Goal: Task Accomplishment & Management: Use online tool/utility

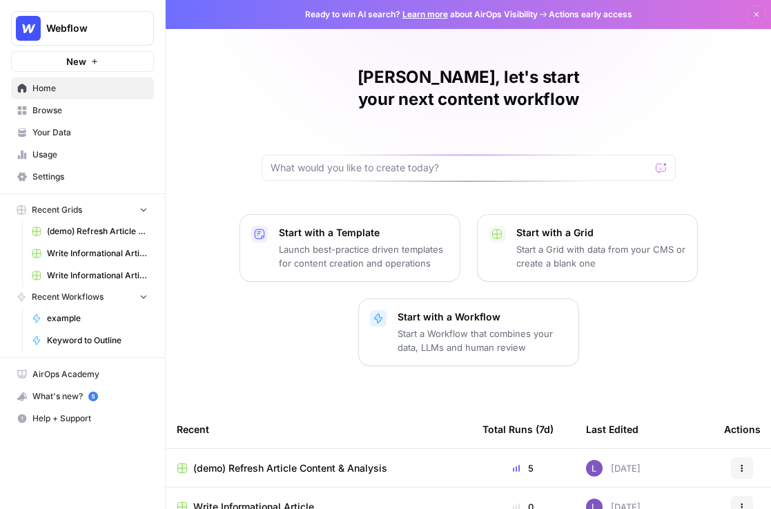
scroll to position [30, 0]
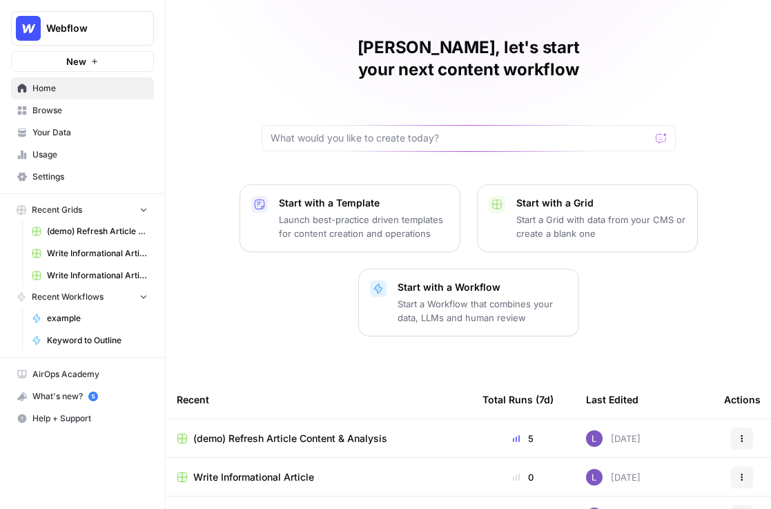
click at [77, 35] on button "Webflow" at bounding box center [82, 28] width 143 height 35
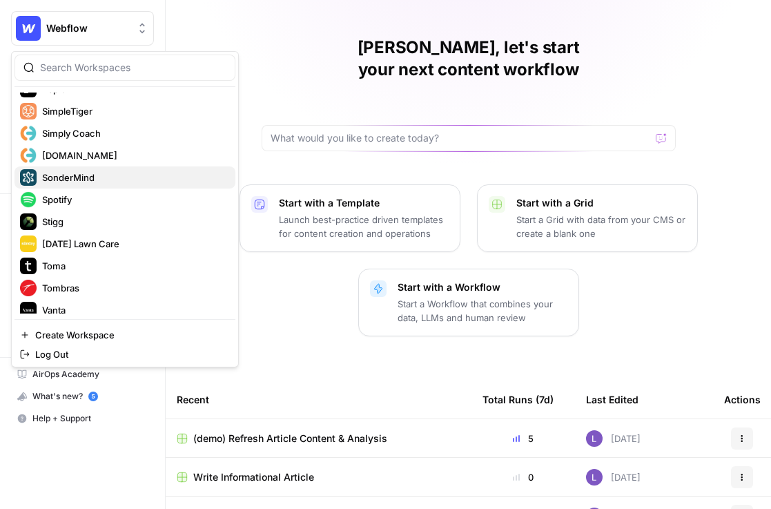
scroll to position [1189, 0]
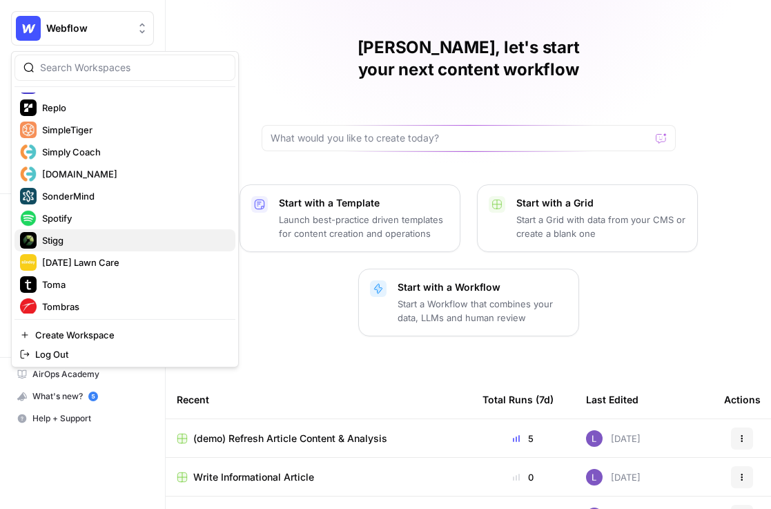
click at [133, 232] on div "Stigg" at bounding box center [125, 240] width 210 height 17
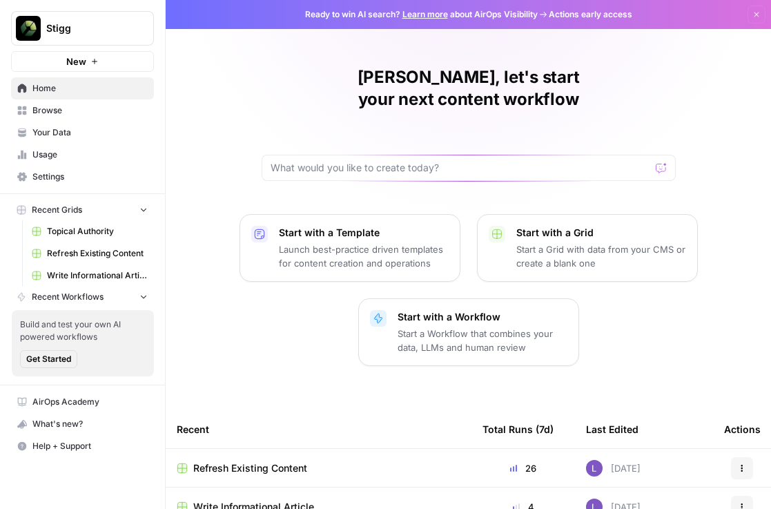
scroll to position [56, 0]
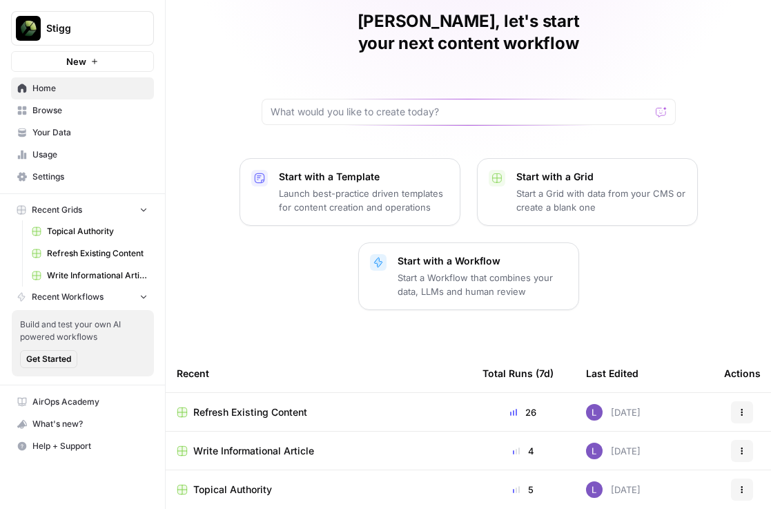
click at [262, 393] on td "Refresh Existing Content" at bounding box center [319, 412] width 306 height 38
click at [265, 405] on span "Refresh Existing Content" at bounding box center [250, 412] width 114 height 14
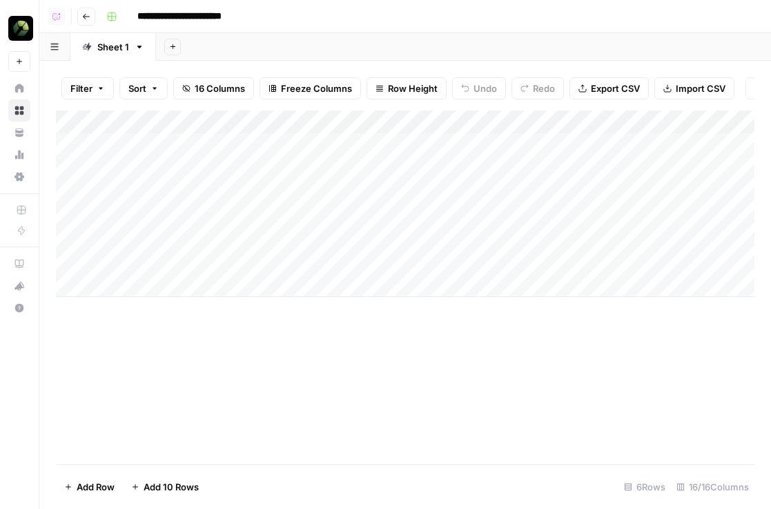
scroll to position [0, 378]
click at [595, 141] on div "Add Column" at bounding box center [405, 204] width 699 height 186
click at [595, 167] on div "Add Column" at bounding box center [405, 204] width 699 height 186
click at [594, 193] on div "Add Column" at bounding box center [405, 204] width 699 height 186
click at [591, 213] on div "Add Column" at bounding box center [405, 204] width 699 height 186
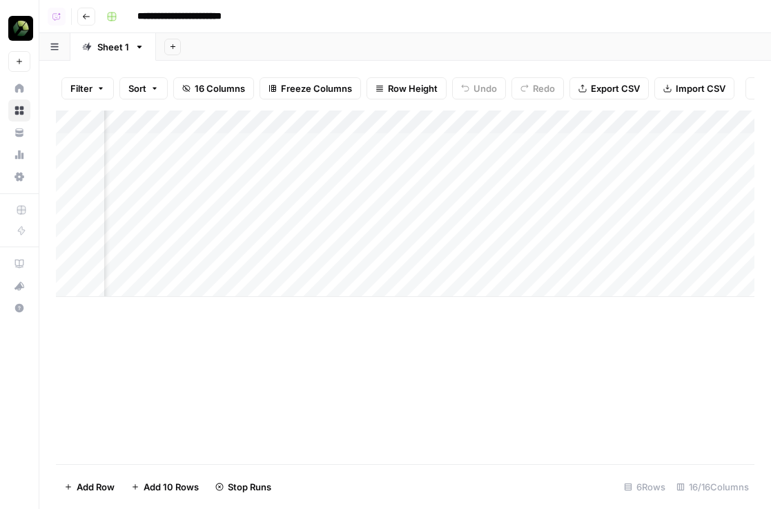
scroll to position [0, 0]
click at [163, 242] on div "Add Column" at bounding box center [405, 204] width 699 height 186
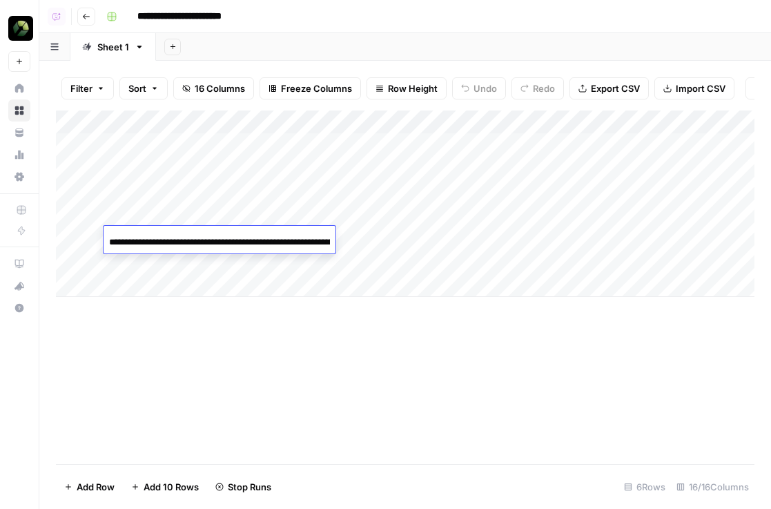
scroll to position [0, 295]
click at [164, 215] on div "Add Column" at bounding box center [405, 204] width 699 height 186
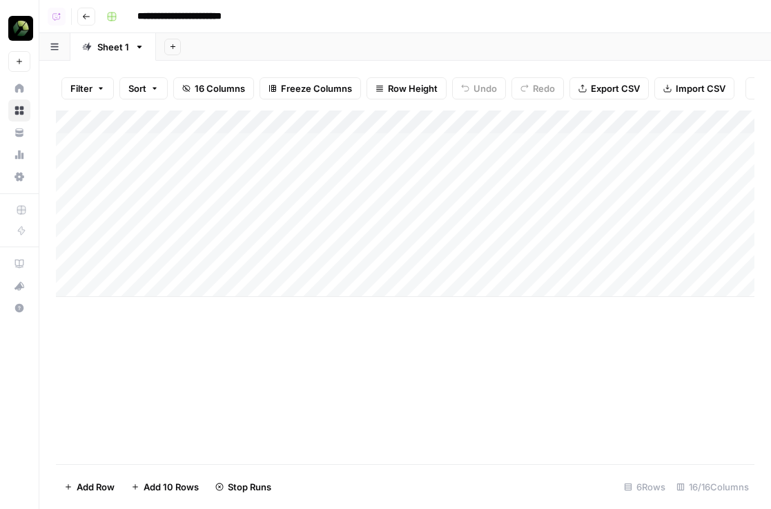
click at [164, 215] on div "Add Column" at bounding box center [405, 204] width 699 height 186
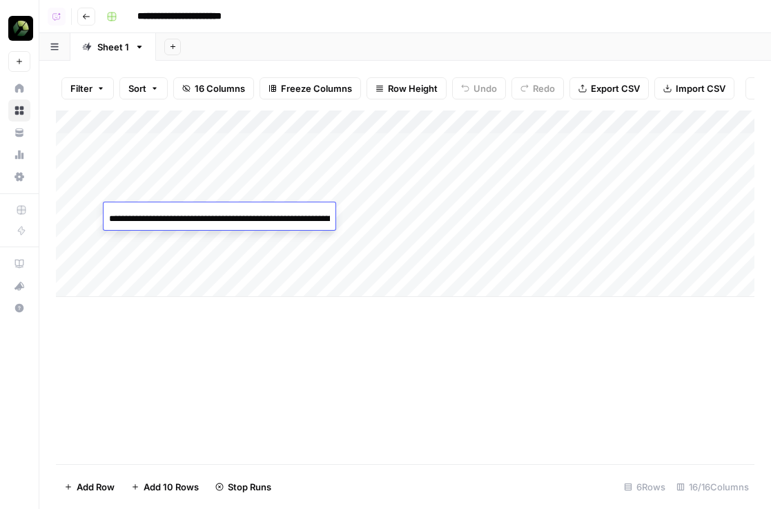
scroll to position [0, 72]
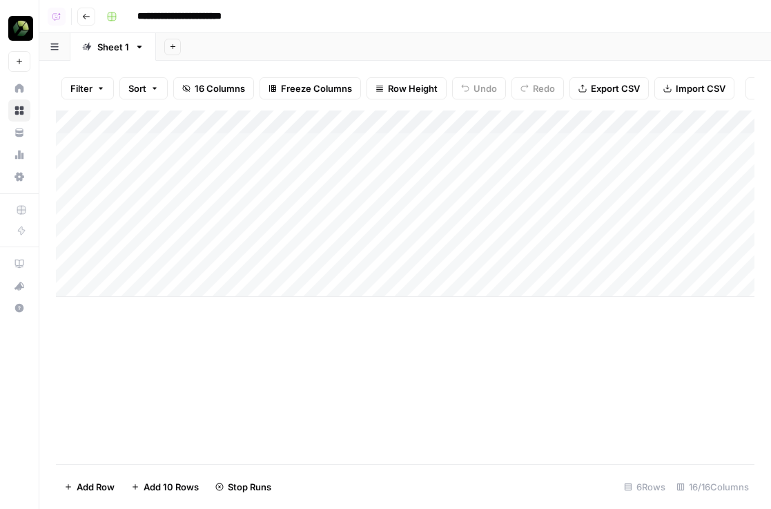
click at [167, 233] on div "Add Column" at bounding box center [405, 204] width 699 height 186
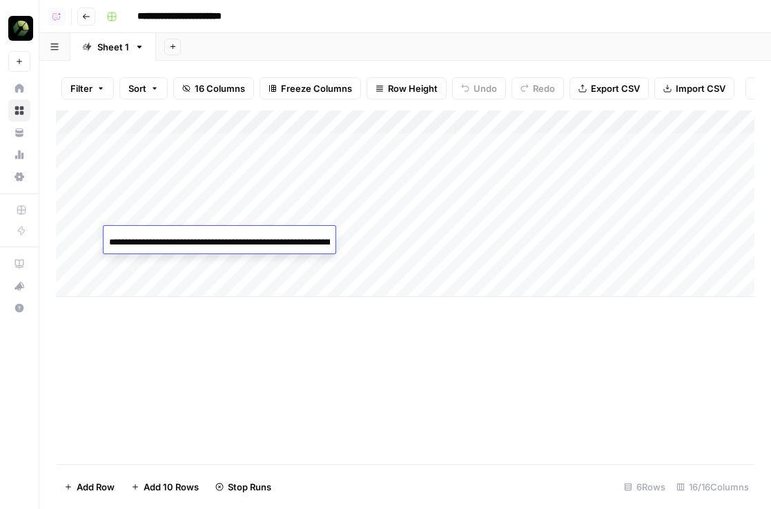
click at [167, 234] on input "**********" at bounding box center [219, 242] width 221 height 17
click at [573, 234] on div "Add Column" at bounding box center [405, 204] width 699 height 186
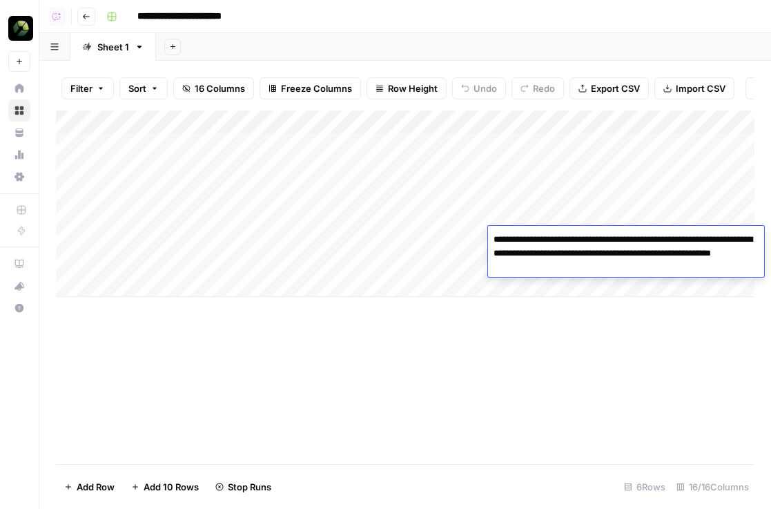
click at [583, 216] on div "Add Column" at bounding box center [405, 204] width 699 height 186
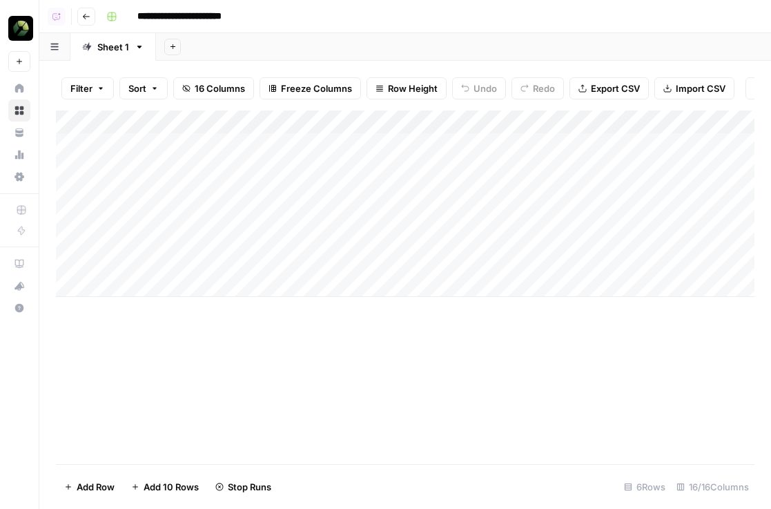
click at [583, 216] on div "Add Column" at bounding box center [405, 204] width 699 height 186
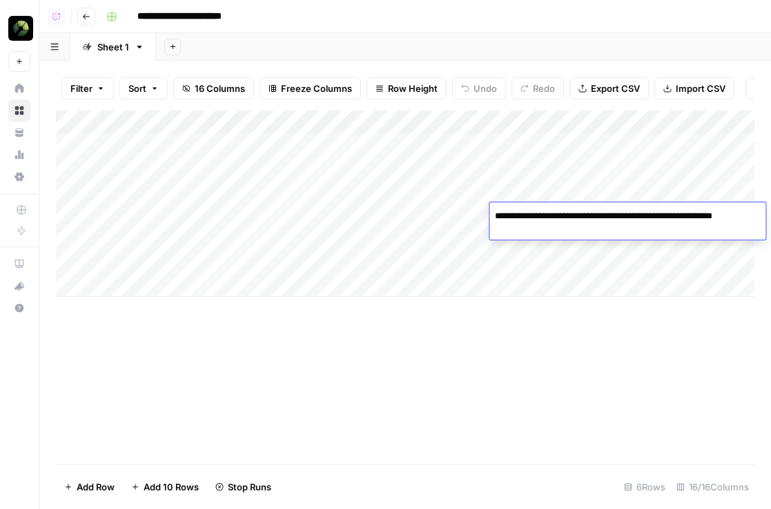
click at [583, 216] on textarea "**********" at bounding box center [627, 216] width 275 height 19
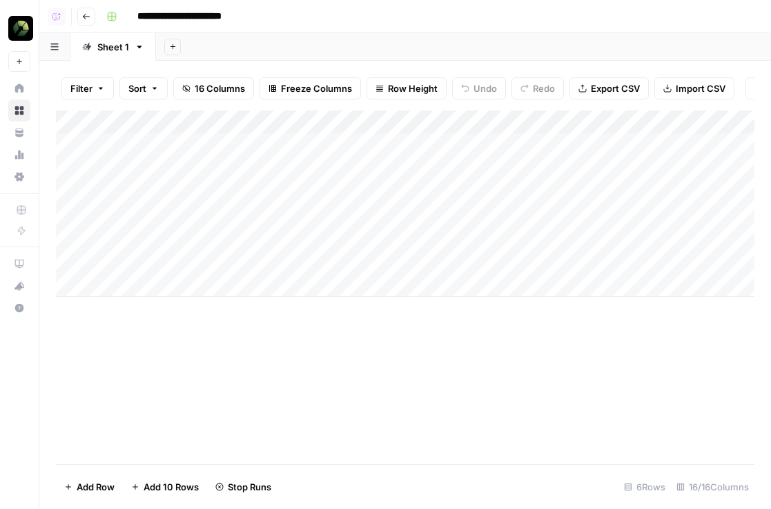
click at [591, 264] on div "Add Column" at bounding box center [405, 204] width 699 height 186
click at [556, 233] on div "Add Column" at bounding box center [405, 204] width 699 height 186
click at [557, 259] on div "Add Column" at bounding box center [405, 204] width 699 height 186
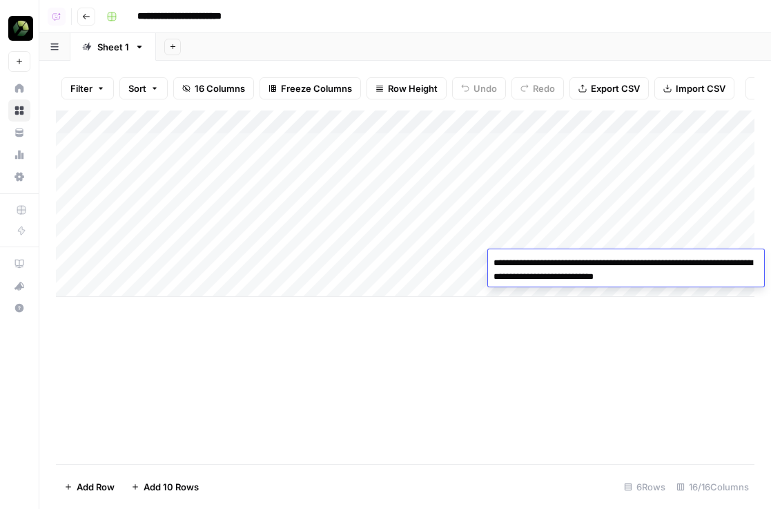
click at [473, 257] on div "Add Column" at bounding box center [405, 204] width 699 height 186
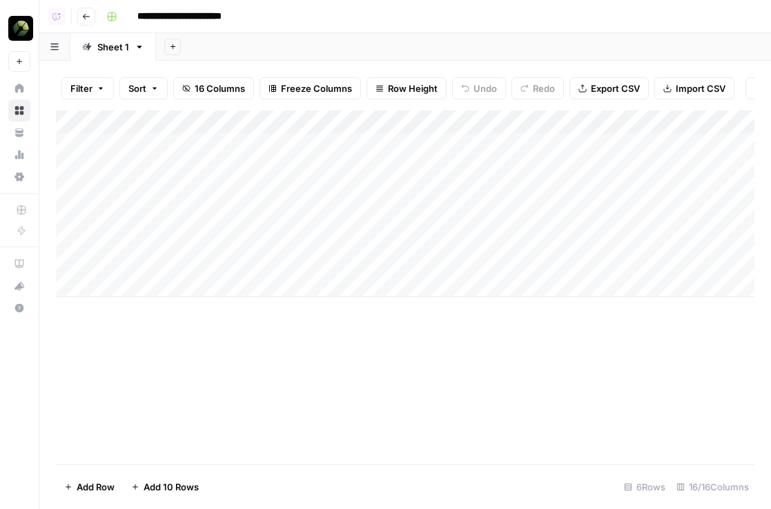
click at [473, 257] on div "Add Column" at bounding box center [405, 204] width 699 height 186
click at [464, 218] on div "Add Column" at bounding box center [405, 204] width 699 height 186
click at [470, 236] on div "Add Column" at bounding box center [405, 204] width 699 height 186
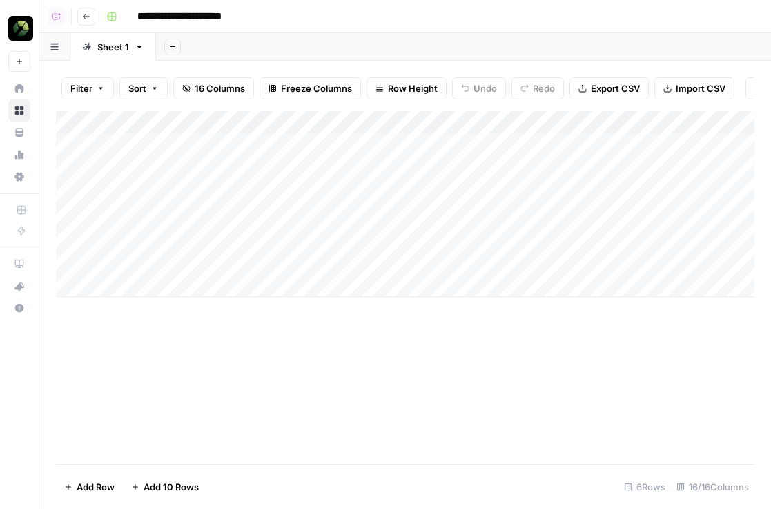
click at [571, 357] on div "Add Column" at bounding box center [405, 288] width 699 height 354
click at [163, 222] on div "Add Column" at bounding box center [405, 204] width 699 height 186
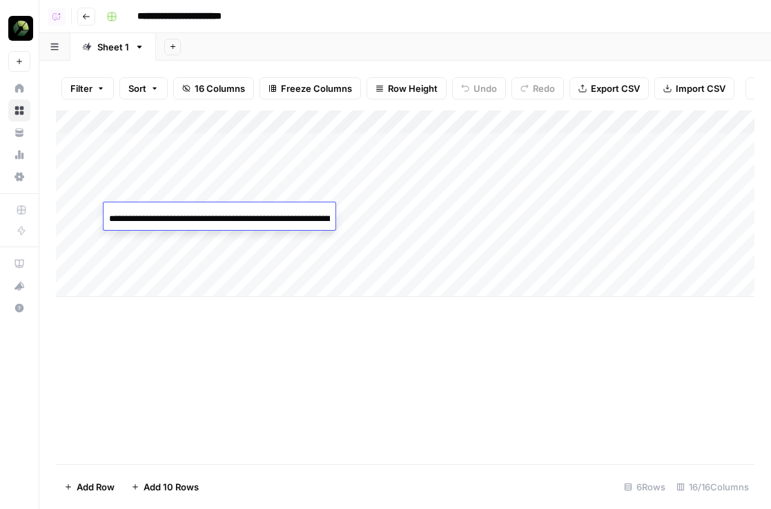
click at [163, 222] on input "**********" at bounding box center [219, 219] width 221 height 17
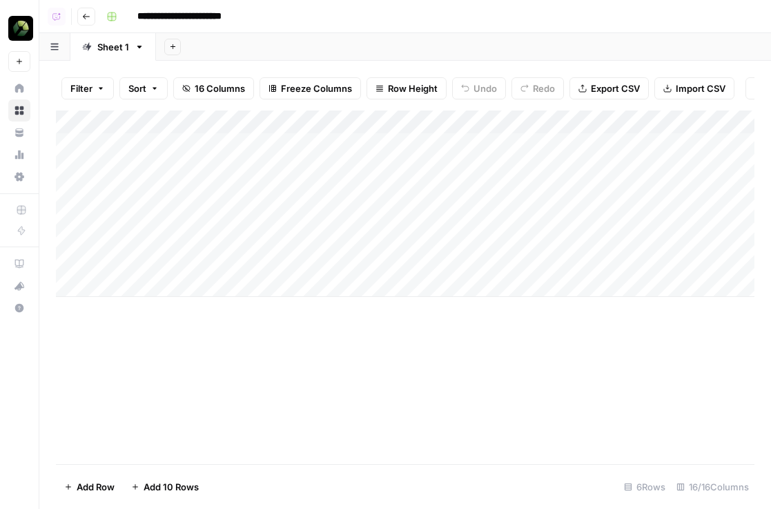
click at [174, 240] on div "Add Column" at bounding box center [405, 204] width 699 height 186
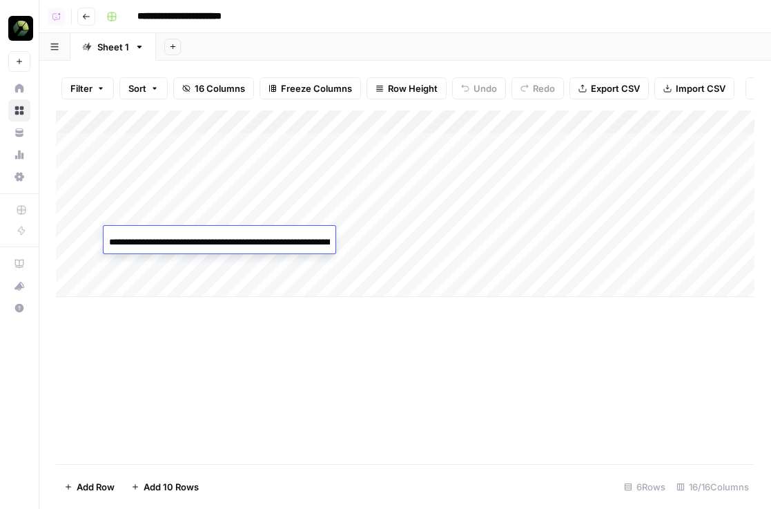
click at [174, 240] on input "**********" at bounding box center [219, 242] width 221 height 17
click at [400, 356] on div "Add Column" at bounding box center [405, 288] width 699 height 354
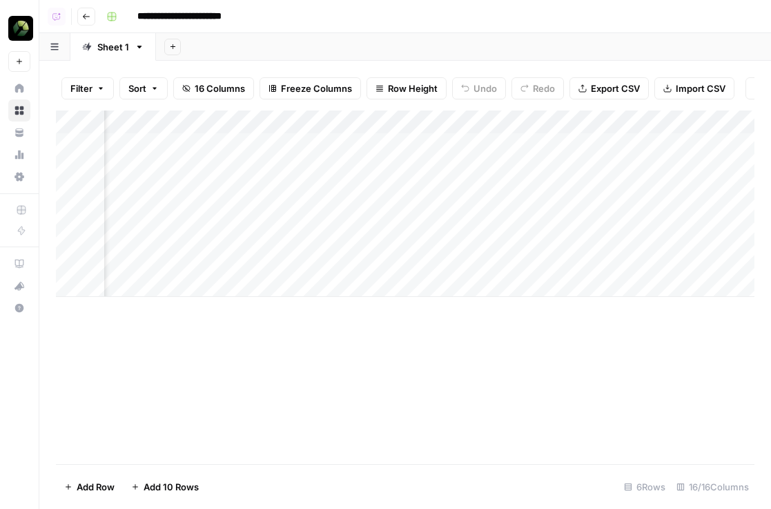
scroll to position [0, 236]
click at [733, 234] on div "Add Column" at bounding box center [405, 204] width 699 height 186
click at [735, 260] on div "Add Column" at bounding box center [405, 204] width 699 height 186
click at [278, 410] on div "Add Column" at bounding box center [405, 288] width 699 height 354
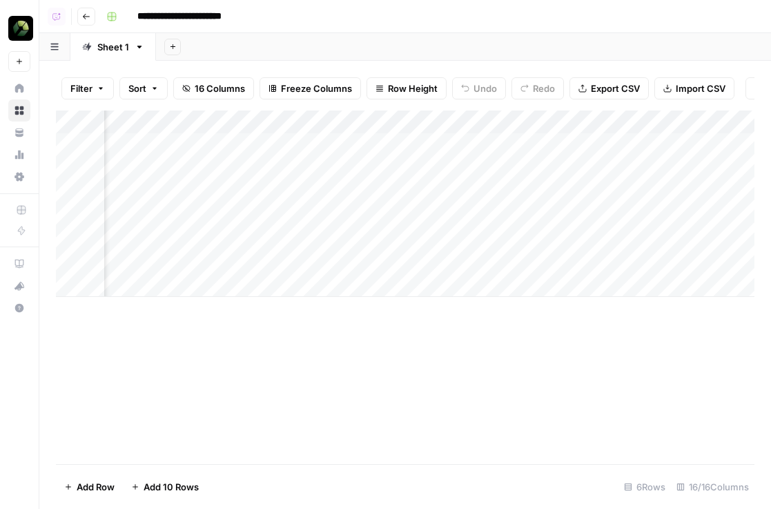
scroll to position [0, 569]
click at [528, 147] on div "Add Column" at bounding box center [405, 204] width 699 height 186
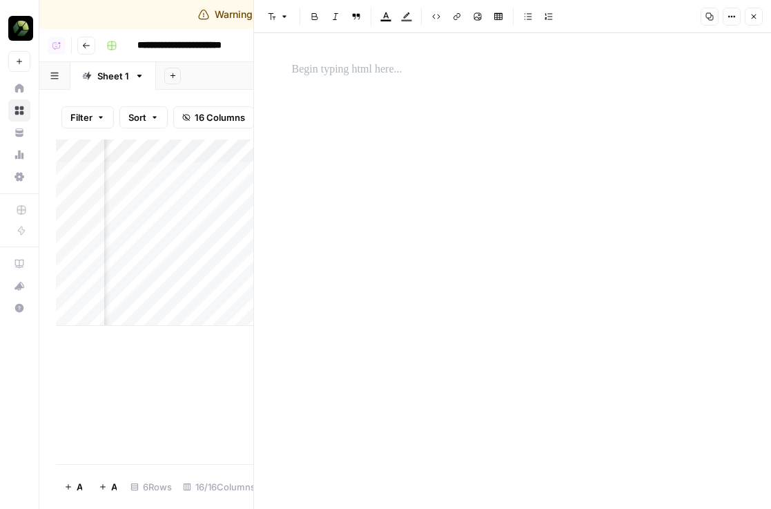
click at [750, 17] on icon "button" at bounding box center [754, 16] width 8 height 8
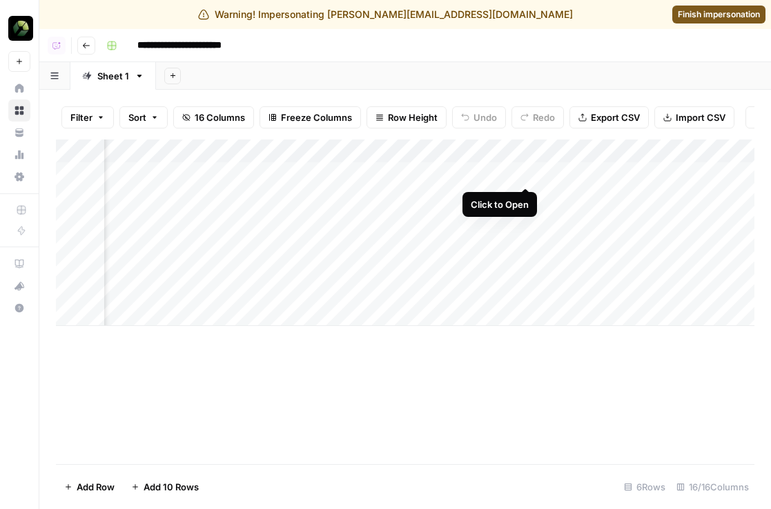
click at [524, 175] on div "Add Column" at bounding box center [405, 233] width 699 height 186
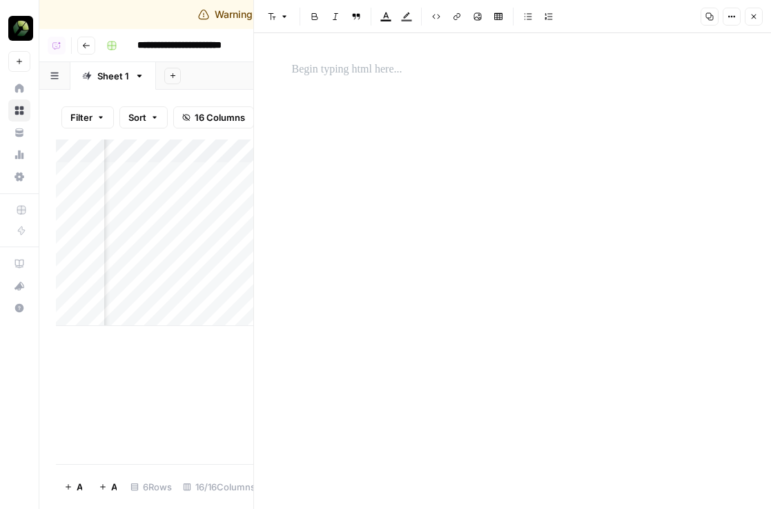
scroll to position [0, 870]
click at [162, 172] on div "Add Column" at bounding box center [155, 233] width 198 height 186
click at [162, 172] on div at bounding box center [176, 174] width 126 height 26
click at [170, 200] on div "Add Column" at bounding box center [155, 233] width 198 height 186
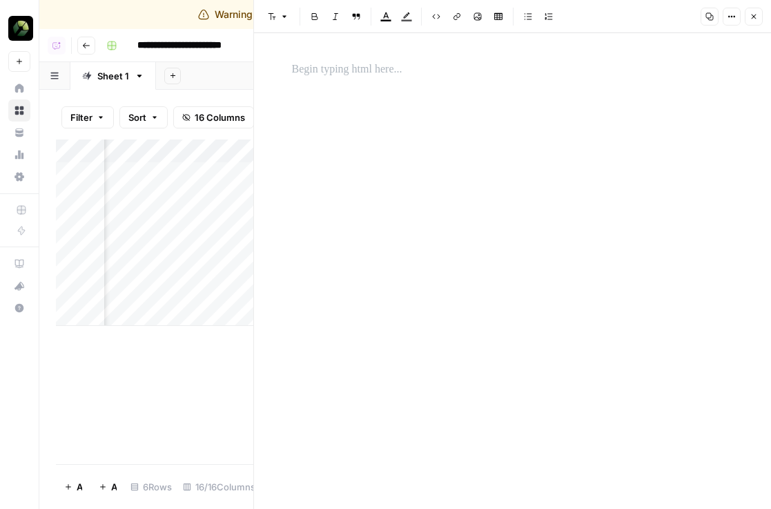
click at [170, 200] on div "Add Column" at bounding box center [155, 233] width 198 height 186
click at [222, 200] on div at bounding box center [176, 197] width 126 height 26
click at [228, 195] on div at bounding box center [176, 197] width 126 height 26
click at [225, 200] on div at bounding box center [176, 197] width 126 height 26
click at [752, 18] on icon "button" at bounding box center [754, 17] width 5 height 5
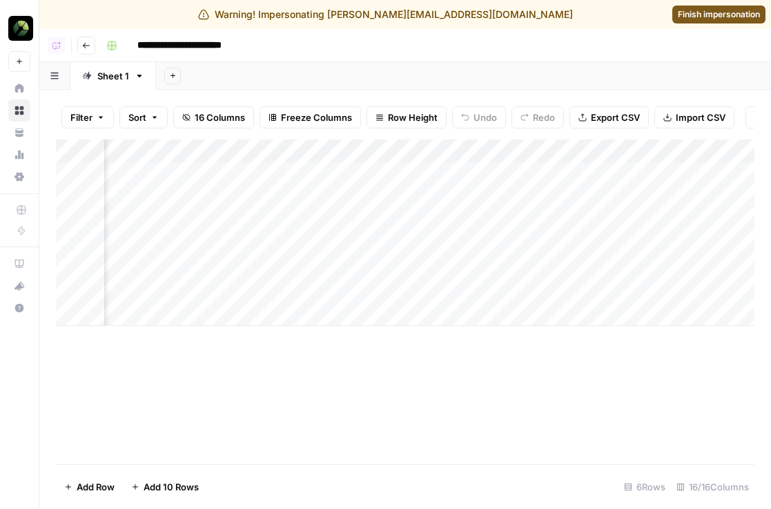
click at [729, 17] on span "Finish impersonation" at bounding box center [719, 14] width 82 height 12
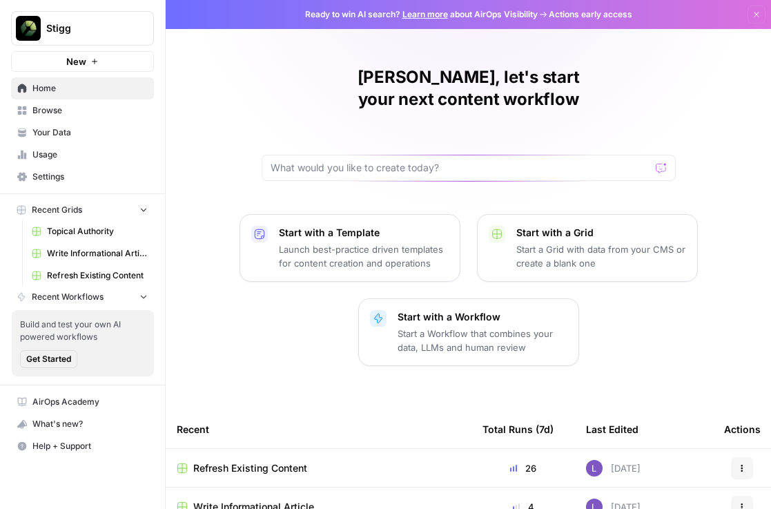
click at [257, 461] on span "Refresh Existing Content" at bounding box center [250, 468] width 114 height 14
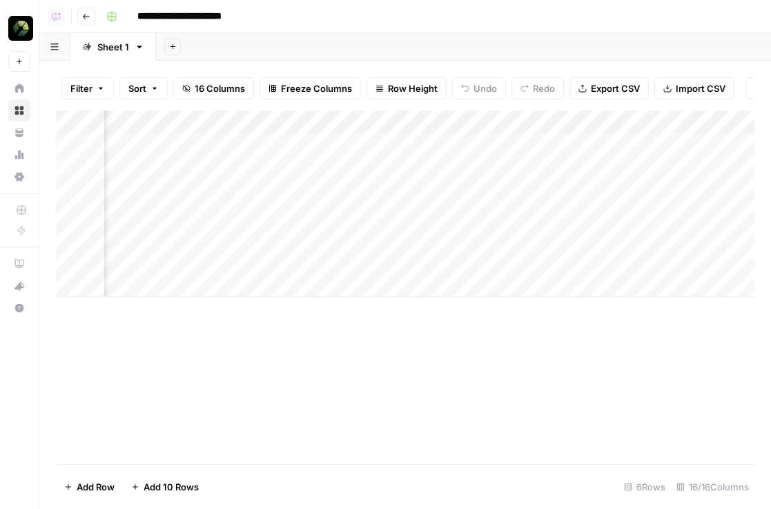
scroll to position [0, 533]
click at [566, 143] on div "Add Column" at bounding box center [405, 204] width 699 height 186
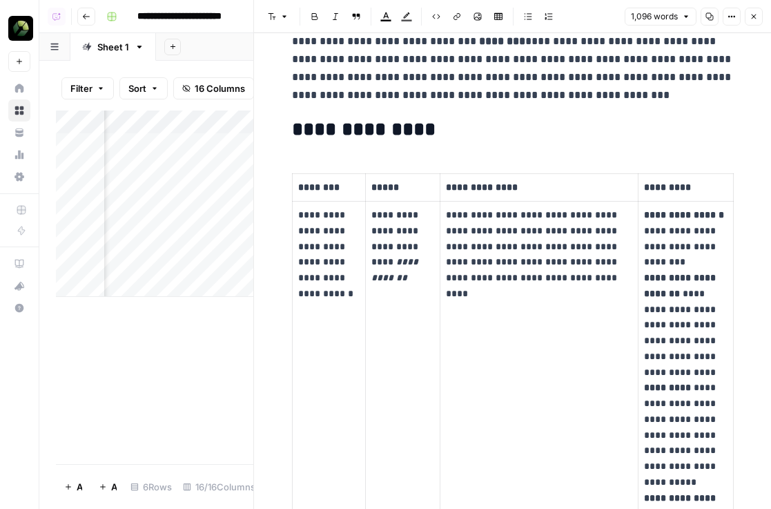
scroll to position [219, 0]
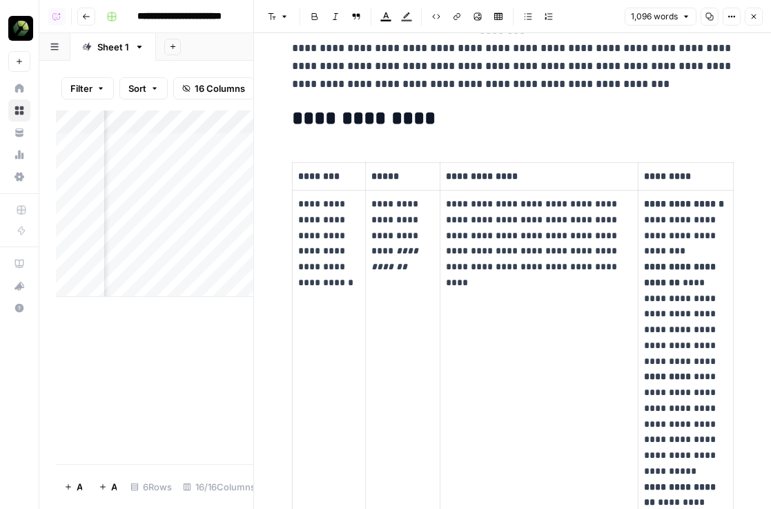
click at [756, 19] on icon "button" at bounding box center [754, 16] width 8 height 8
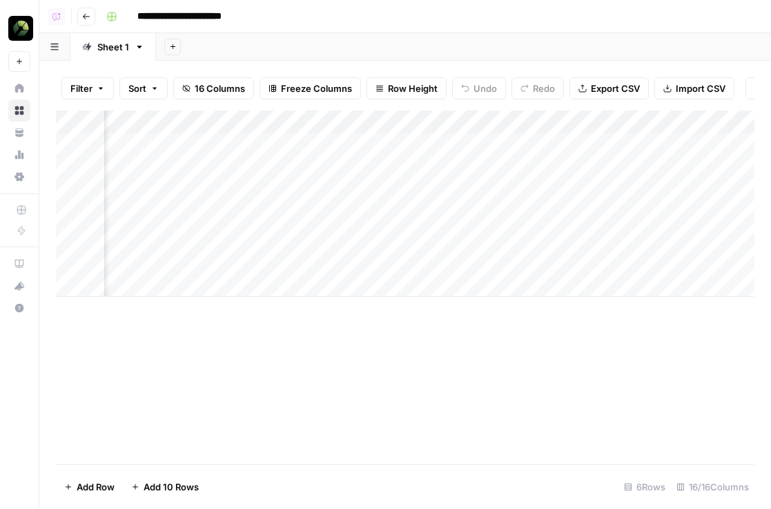
scroll to position [0, 874]
click at [447, 147] on div "Add Column" at bounding box center [405, 204] width 699 height 186
click at [448, 169] on div "Add Column" at bounding box center [405, 204] width 699 height 186
click at [450, 188] on div "Add Column" at bounding box center [405, 204] width 699 height 186
click at [449, 212] on div "Add Column" at bounding box center [405, 204] width 699 height 186
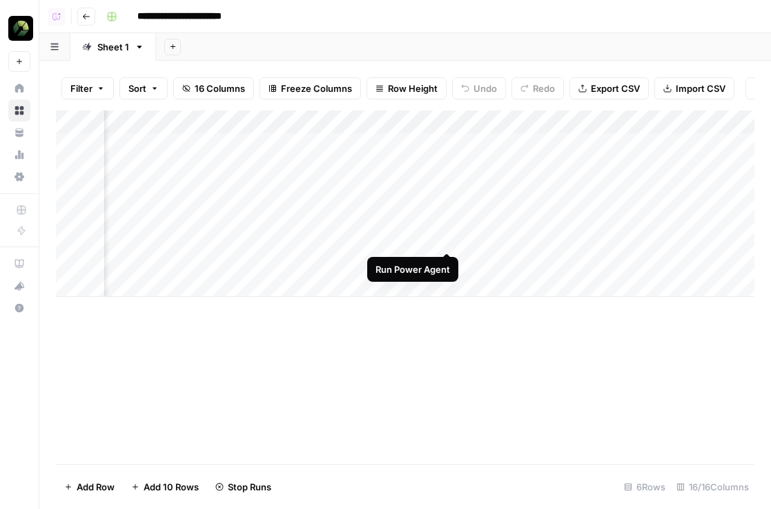
click at [452, 237] on div "Add Column" at bounding box center [405, 204] width 699 height 186
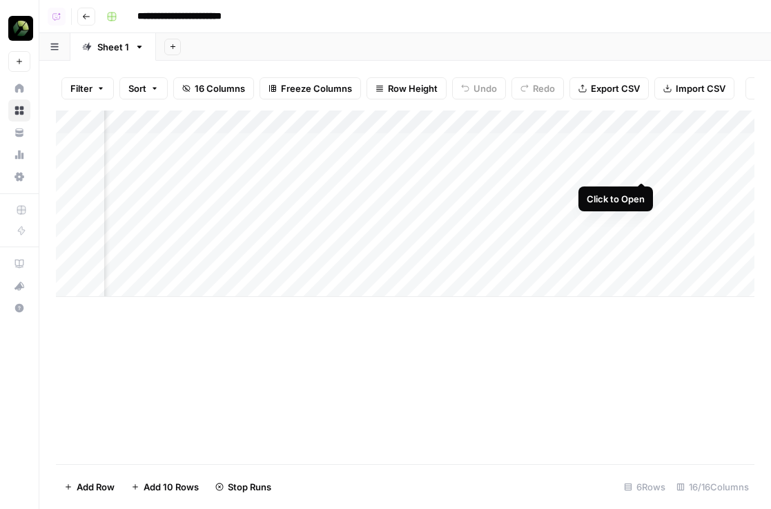
click at [646, 172] on div "Add Column" at bounding box center [405, 204] width 699 height 186
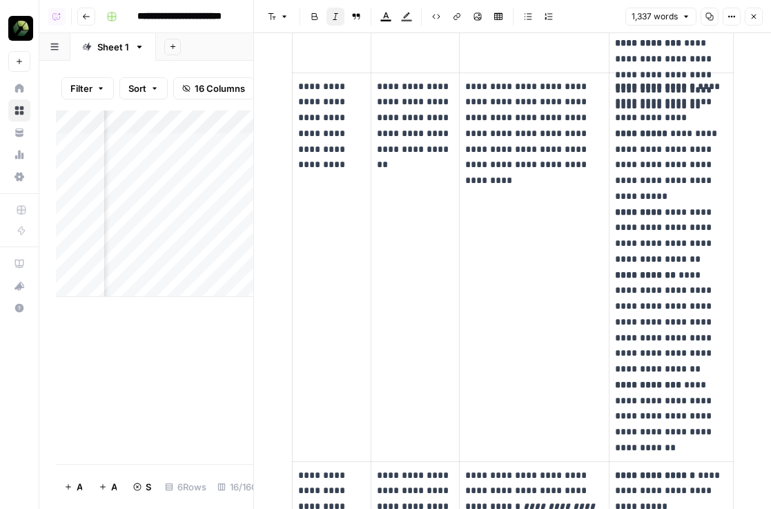
scroll to position [1076, 0]
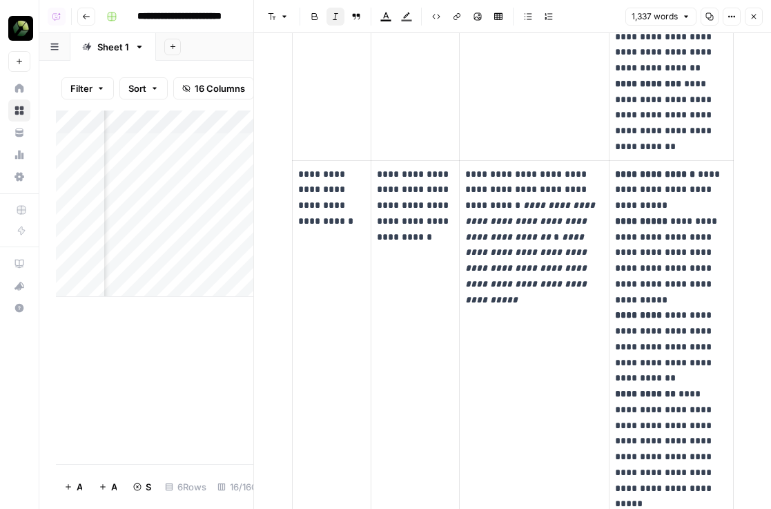
click at [751, 19] on icon "button" at bounding box center [754, 16] width 8 height 8
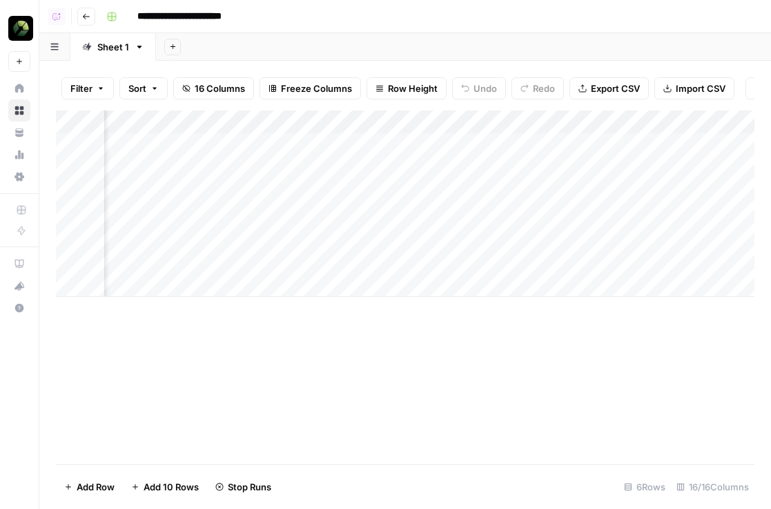
scroll to position [0, 1495]
click at [664, 144] on div "Add Column" at bounding box center [405, 204] width 699 height 186
click at [664, 166] on div "Add Column" at bounding box center [405, 204] width 699 height 186
click at [661, 187] on div "Add Column" at bounding box center [405, 204] width 699 height 186
click at [661, 216] on div "Add Column" at bounding box center [405, 204] width 699 height 186
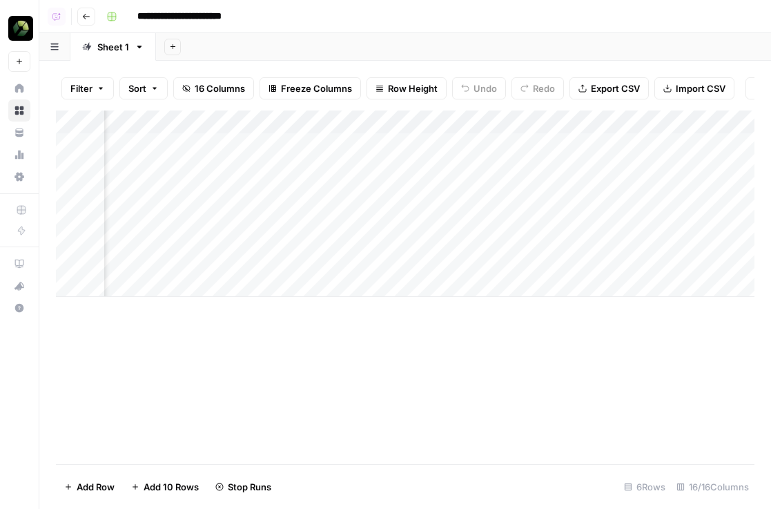
scroll to position [0, 1113]
click at [701, 147] on div "Add Column" at bounding box center [405, 204] width 699 height 186
click at [690, 144] on div "Add Column" at bounding box center [405, 204] width 699 height 186
click at [690, 160] on div "Add Column" at bounding box center [405, 204] width 699 height 186
click at [693, 165] on div "Add Column" at bounding box center [405, 204] width 699 height 186
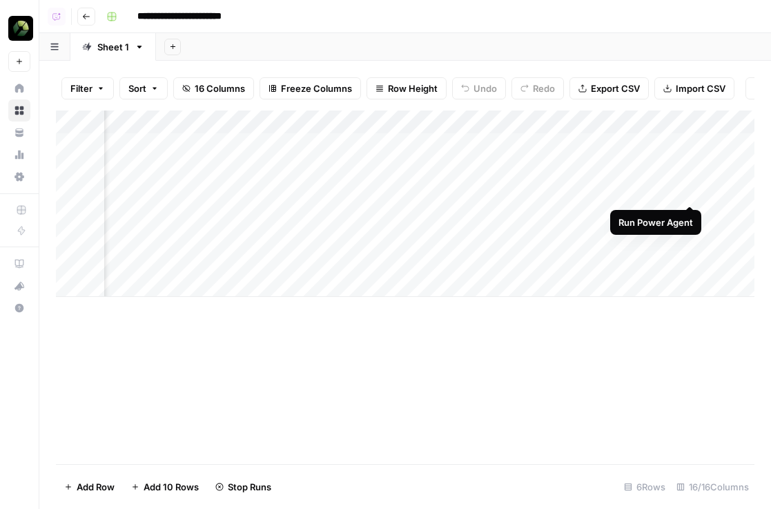
click at [691, 191] on div "Add Column" at bounding box center [405, 204] width 699 height 186
click at [691, 217] on div "Add Column" at bounding box center [405, 204] width 699 height 186
click at [91, 19] on button "Go back" at bounding box center [86, 17] width 18 height 18
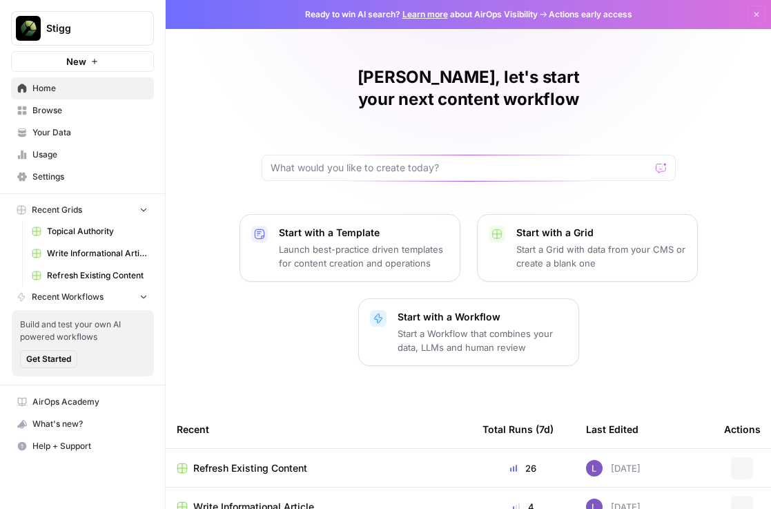
click at [279, 500] on span "Write Informational Article" at bounding box center [253, 507] width 121 height 14
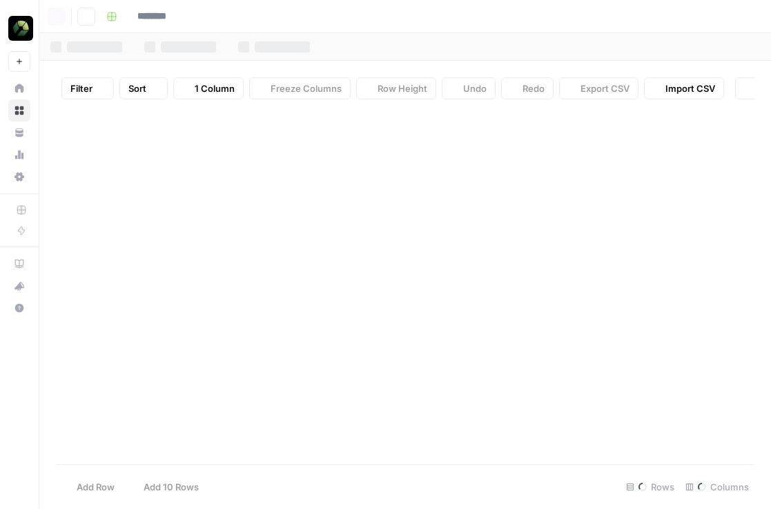
type input "**********"
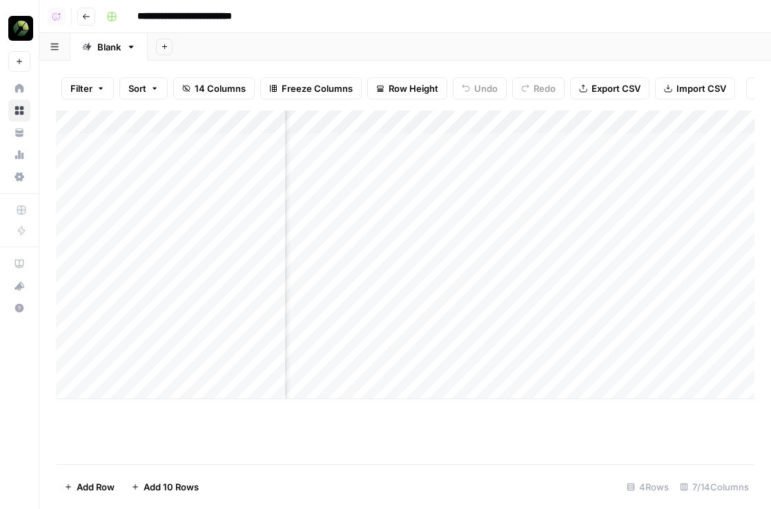
scroll to position [0, 141]
click at [556, 162] on div "Add Column" at bounding box center [405, 255] width 699 height 289
click at [557, 247] on div "Add Column" at bounding box center [405, 255] width 699 height 289
click at [564, 294] on div "Add Column" at bounding box center [405, 255] width 699 height 289
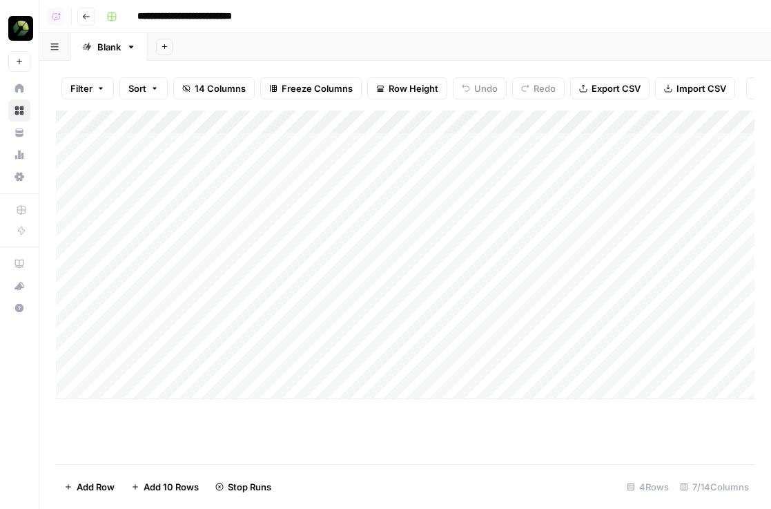
click at [79, 18] on button "Go back" at bounding box center [86, 17] width 18 height 18
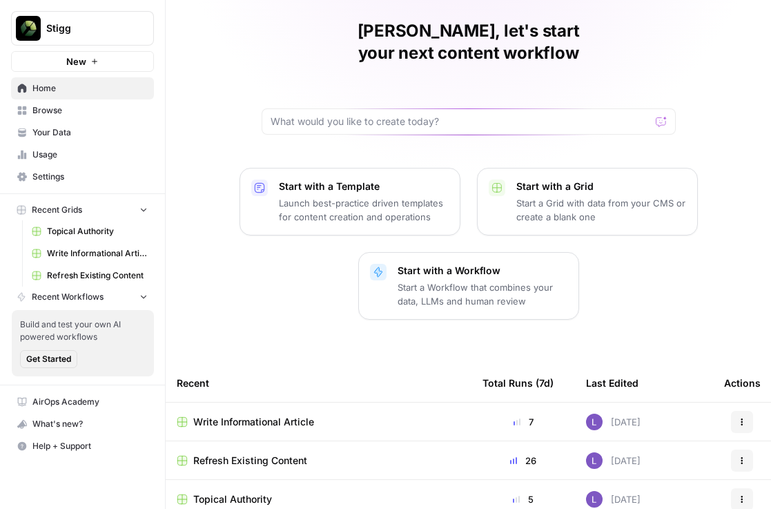
scroll to position [56, 0]
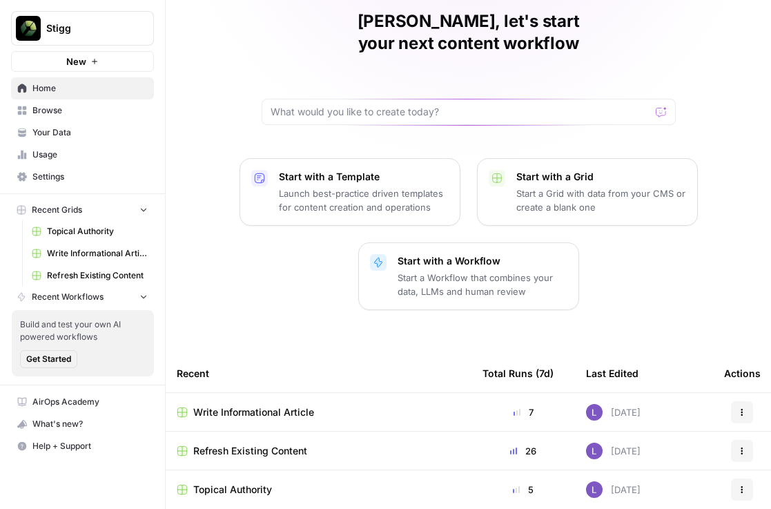
click at [236, 483] on span "Topical Authority" at bounding box center [232, 490] width 79 height 14
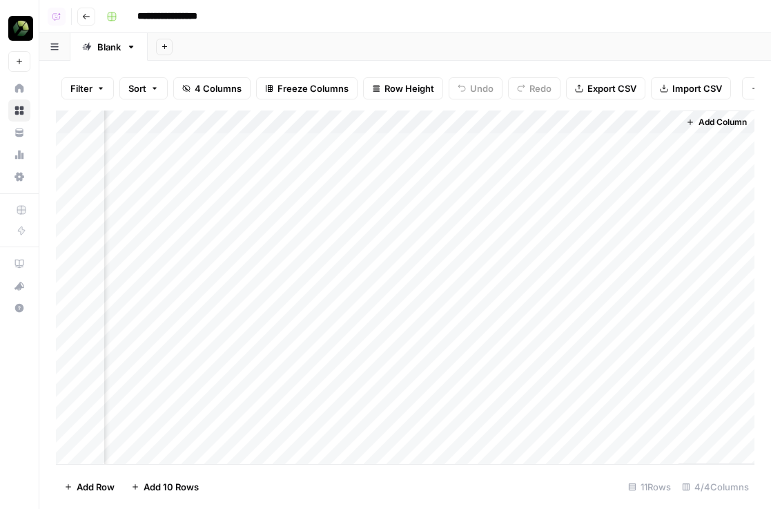
click at [661, 147] on div "Add Column" at bounding box center [405, 288] width 699 height 354
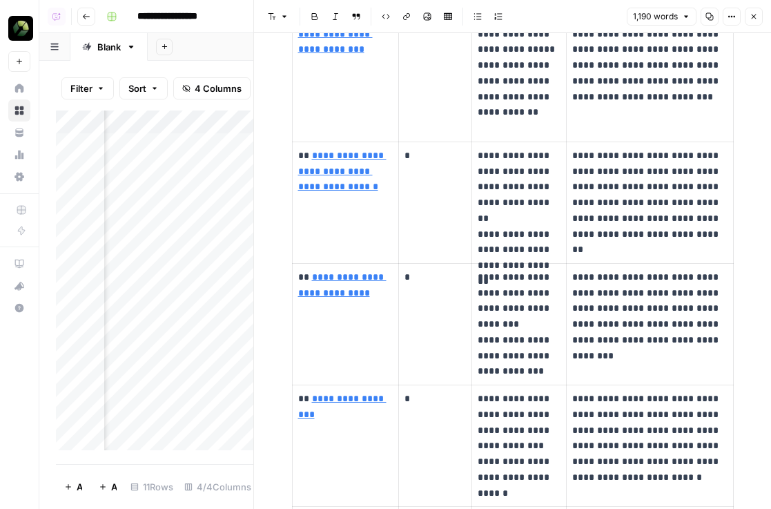
scroll to position [3132, 0]
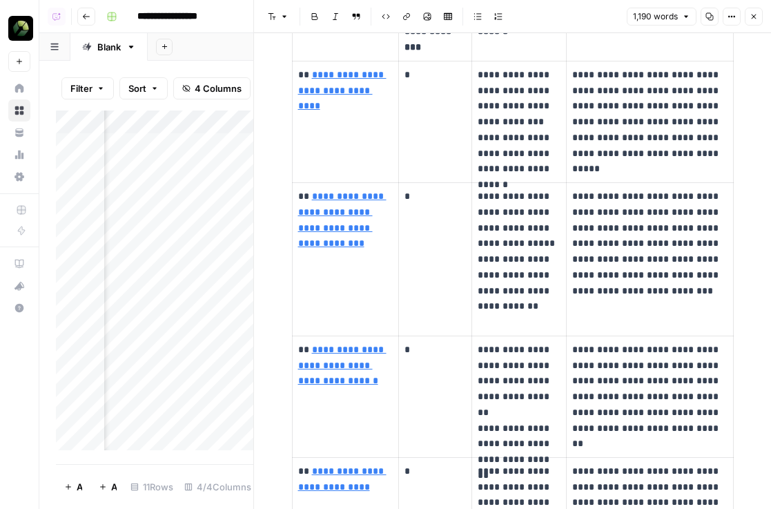
click at [742, 27] on header "Font style Bold Italic Block quote Code block Link Image Insert Table Bulleted …" at bounding box center [512, 16] width 517 height 33
click at [749, 19] on button "Close" at bounding box center [754, 17] width 18 height 18
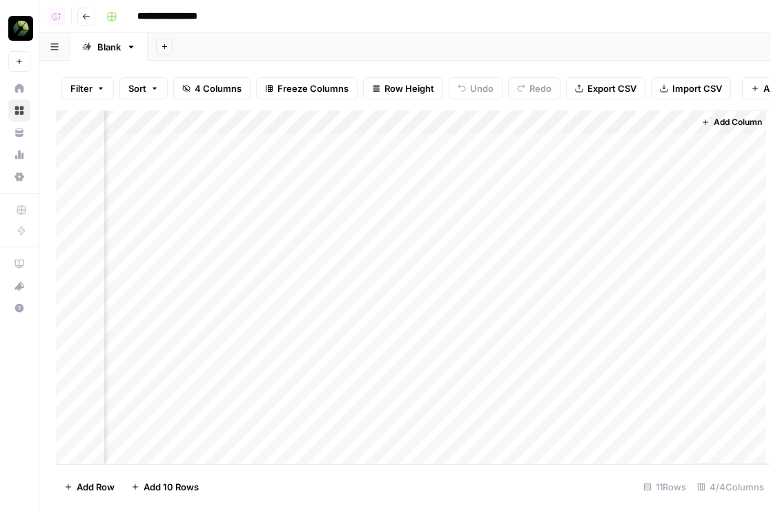
scroll to position [0, 102]
click at [684, 184] on div "Add Column" at bounding box center [405, 288] width 699 height 354
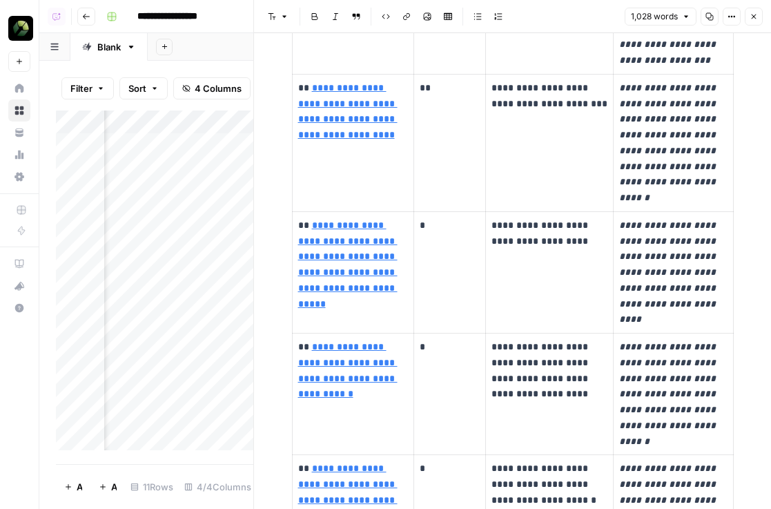
scroll to position [3647, 0]
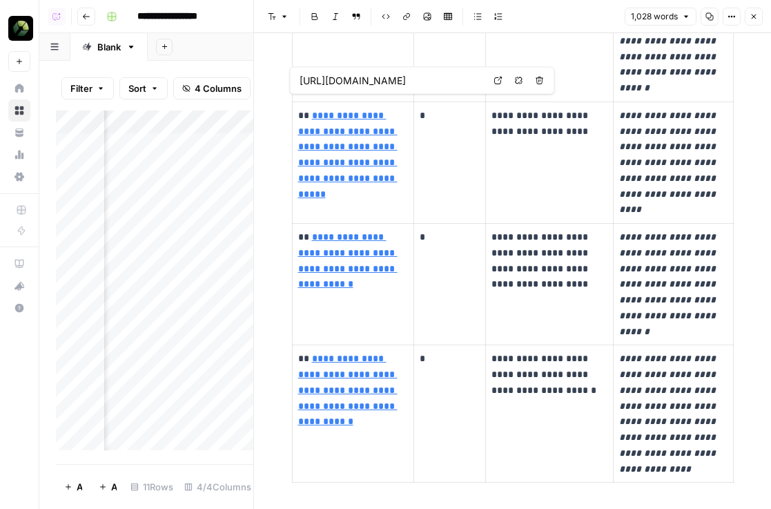
click at [341, 133] on link "**********" at bounding box center [347, 155] width 99 height 88
click at [751, 21] on button "Close" at bounding box center [754, 17] width 18 height 18
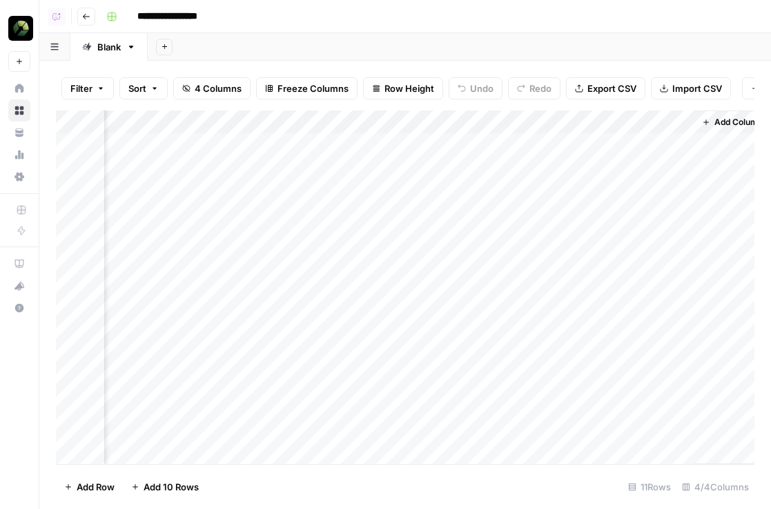
click at [88, 24] on button "Go back" at bounding box center [86, 17] width 18 height 18
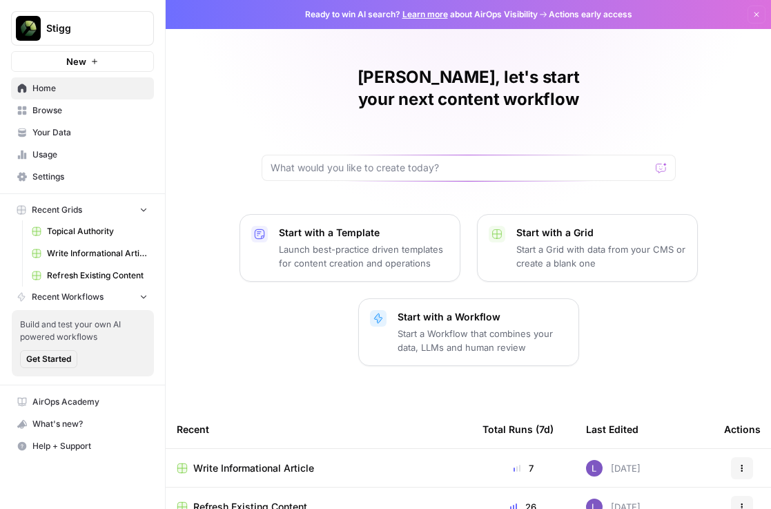
scroll to position [56, 0]
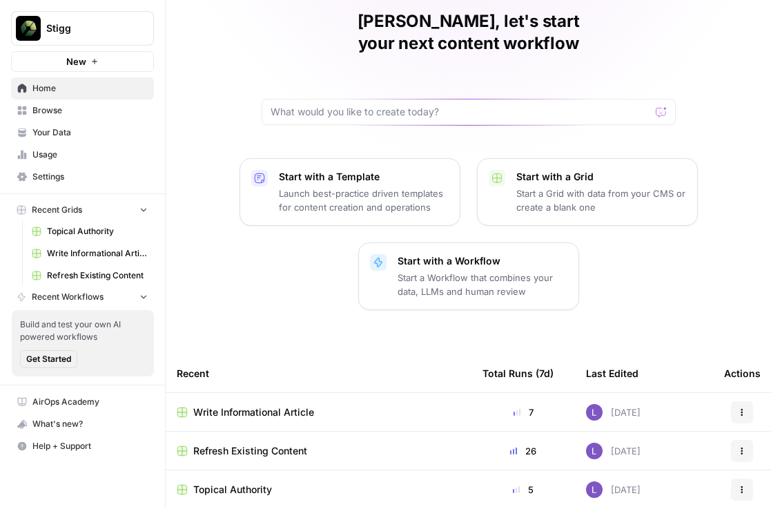
click at [284, 405] on span "Write Informational Article" at bounding box center [253, 412] width 121 height 14
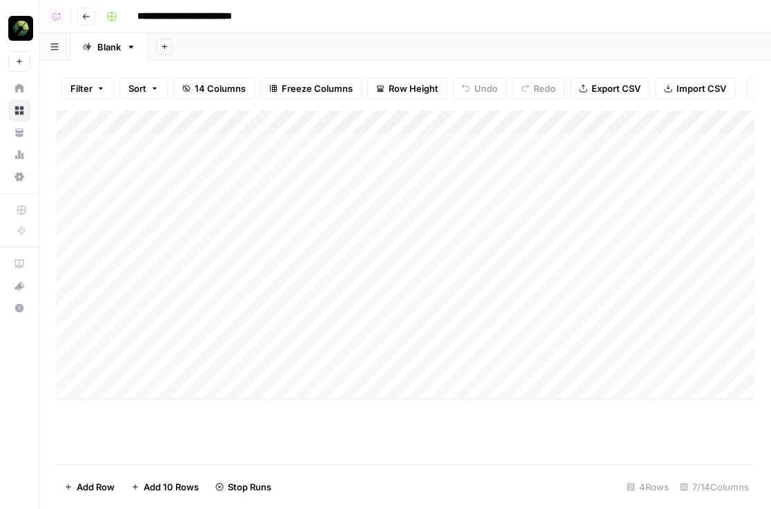
click at [79, 19] on button "Go back" at bounding box center [86, 17] width 18 height 18
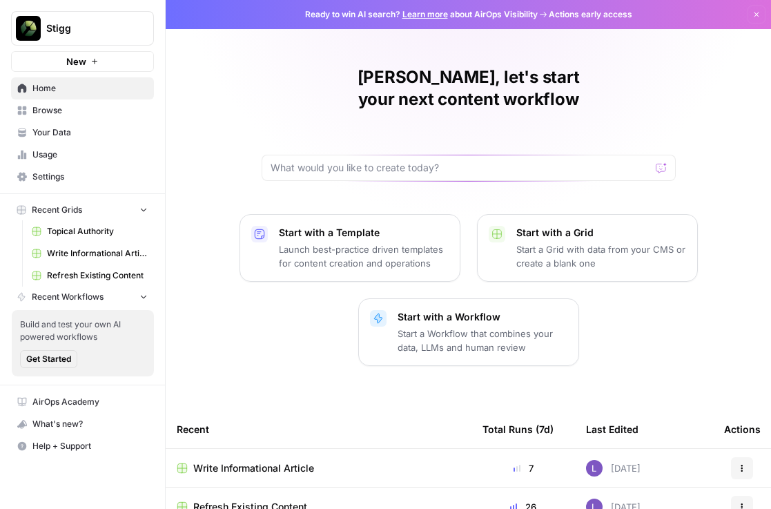
click at [221, 488] on td "Refresh Existing Content" at bounding box center [319, 507] width 306 height 38
click at [221, 500] on span "Refresh Existing Content" at bounding box center [250, 507] width 114 height 14
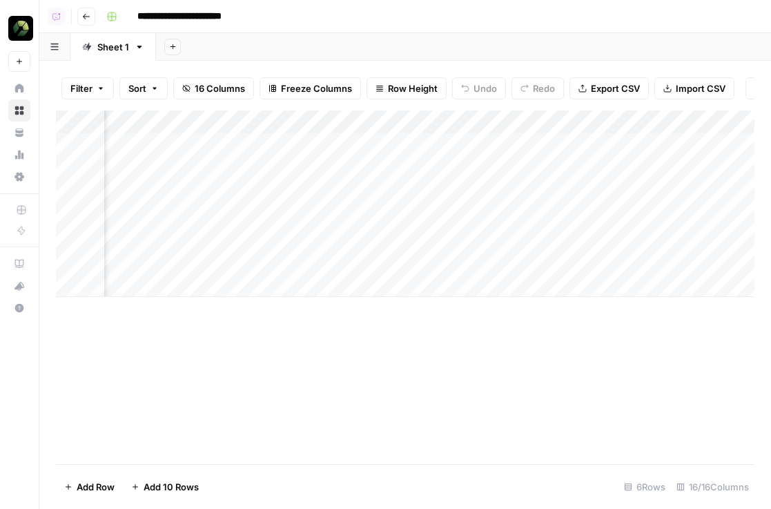
scroll to position [0, 1352]
click at [433, 147] on div "Add Column" at bounding box center [405, 204] width 699 height 186
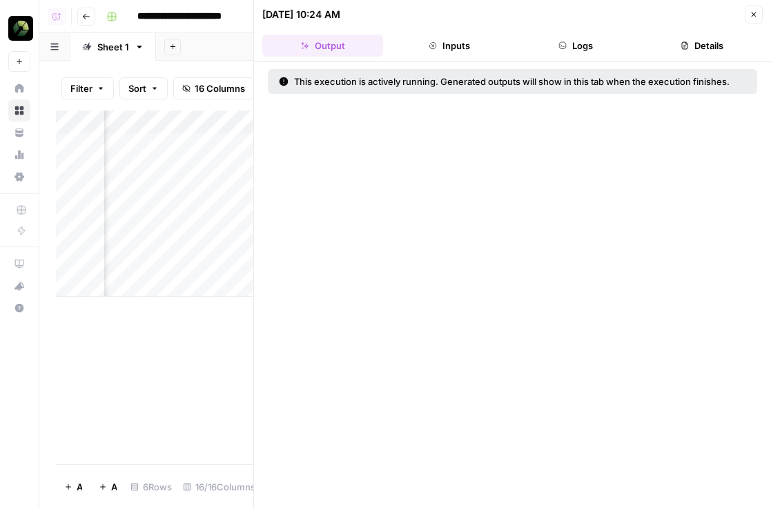
click at [749, 13] on button "Close" at bounding box center [754, 15] width 18 height 18
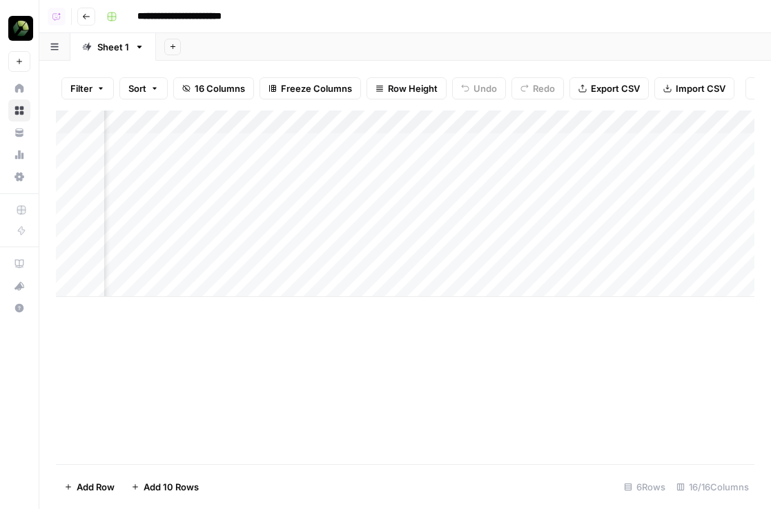
click at [85, 12] on icon "button" at bounding box center [86, 16] width 8 height 8
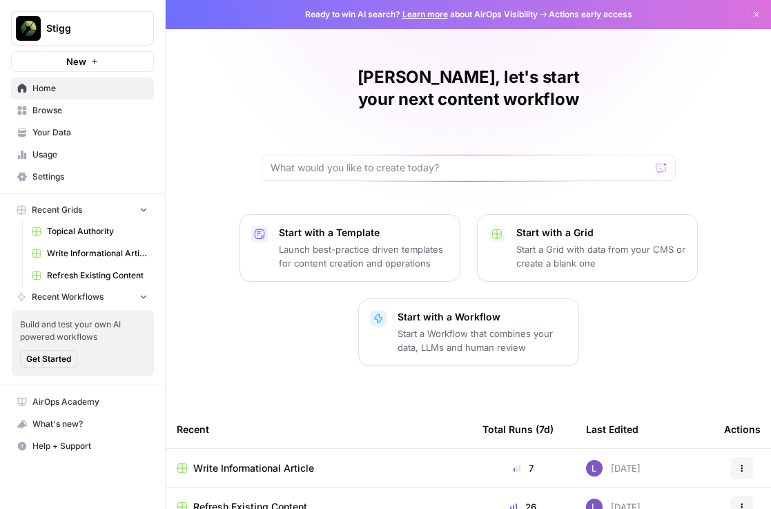
click at [242, 461] on span "Write Informational Article" at bounding box center [253, 468] width 121 height 14
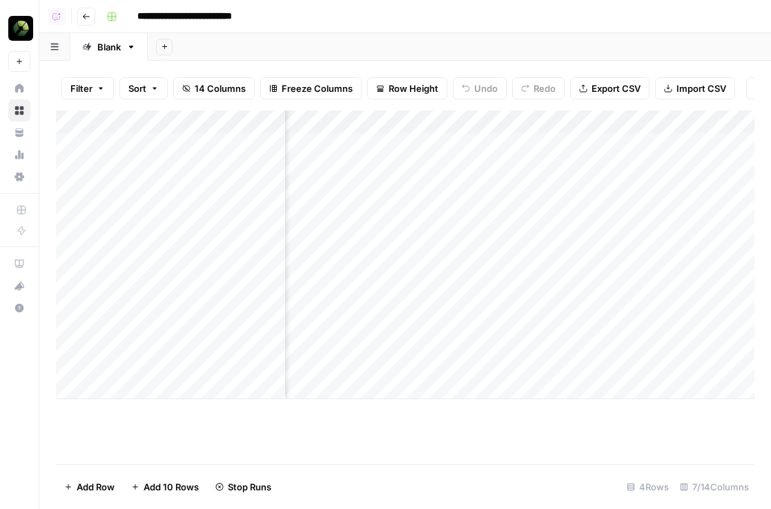
scroll to position [0, 170]
click at [436, 264] on div "Add Column" at bounding box center [405, 255] width 699 height 289
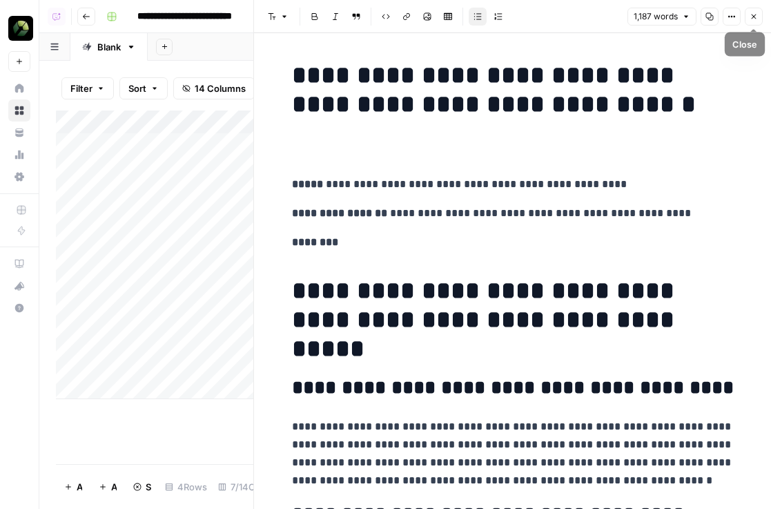
click at [751, 16] on icon "button" at bounding box center [754, 16] width 8 height 8
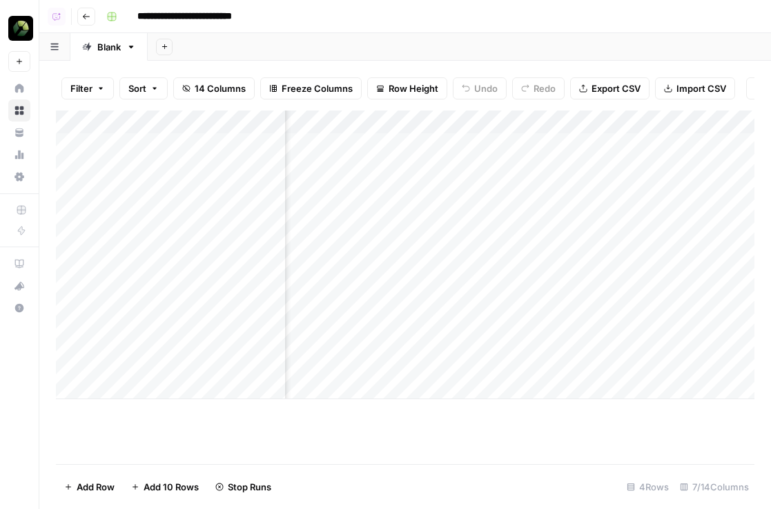
click at [84, 21] on button "Go back" at bounding box center [86, 17] width 18 height 18
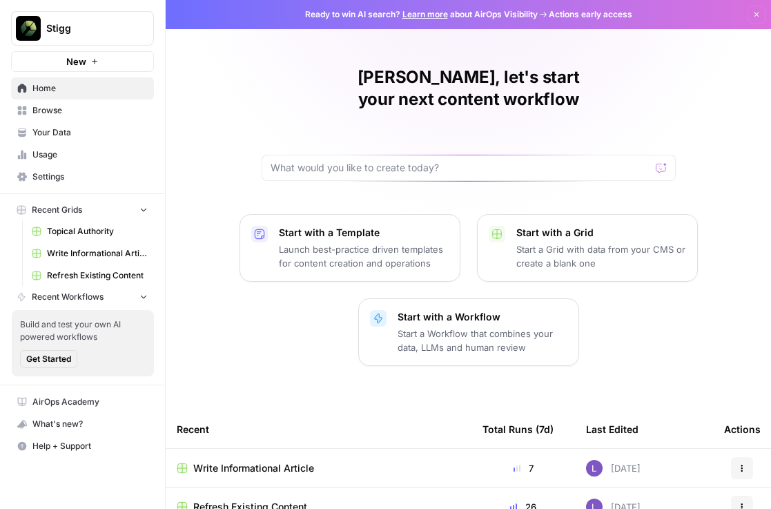
scroll to position [56, 0]
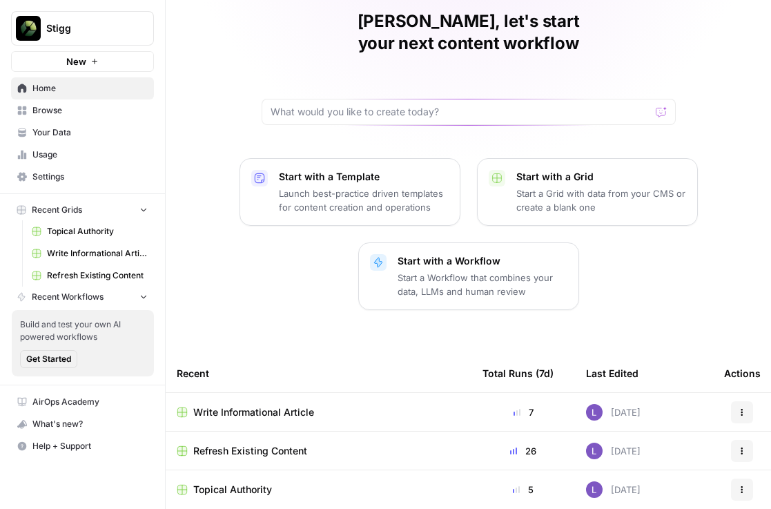
click at [238, 483] on span "Topical Authority" at bounding box center [232, 490] width 79 height 14
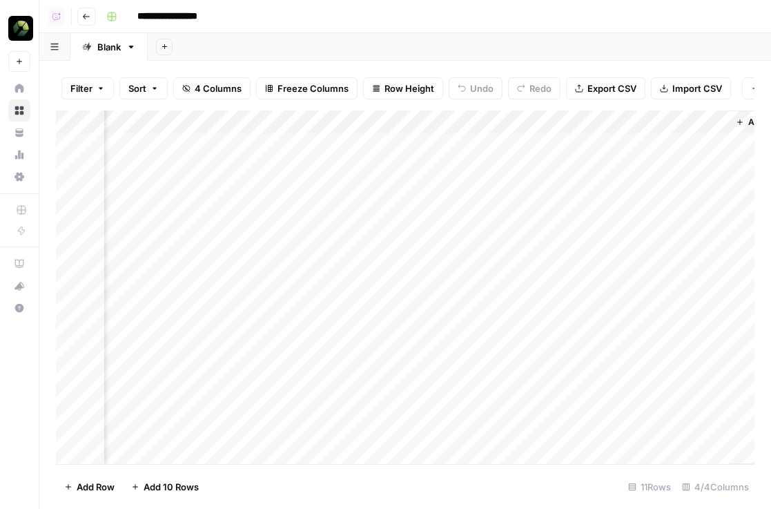
scroll to position [0, 118]
click at [666, 146] on div "Add Column" at bounding box center [405, 288] width 699 height 354
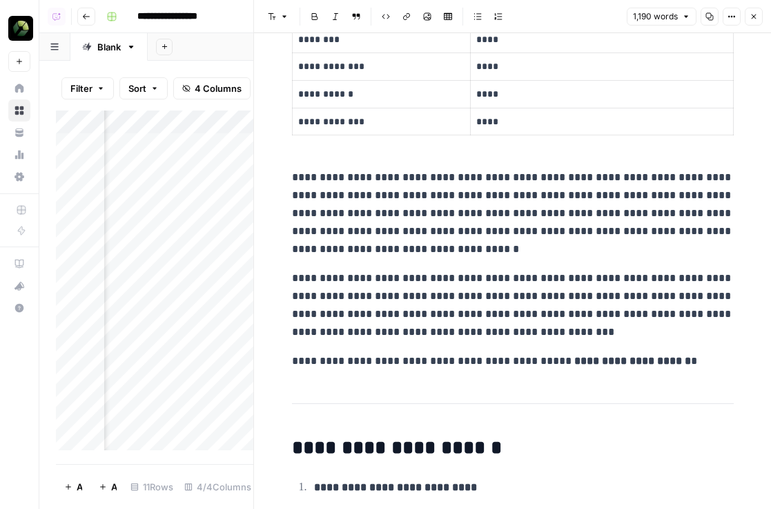
scroll to position [479, 0]
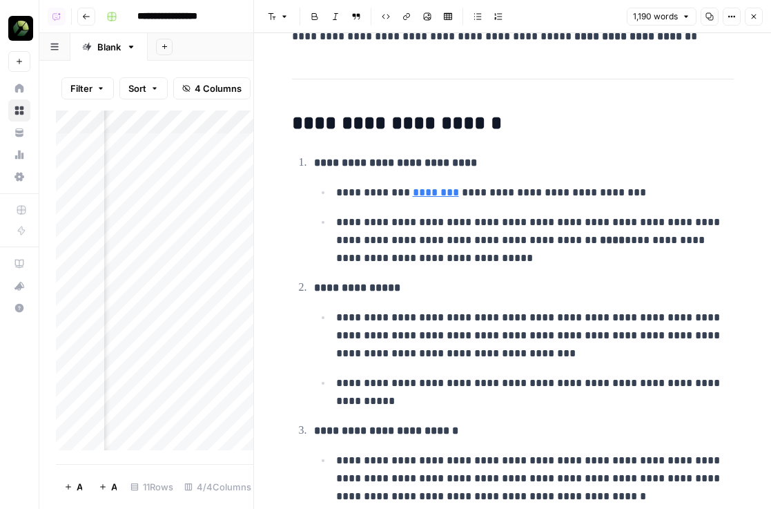
click at [421, 195] on link "********" at bounding box center [436, 192] width 46 height 10
click at [441, 195] on link "********" at bounding box center [436, 192] width 46 height 10
click at [474, 171] on input "https://www.stigg.io/" at bounding box center [508, 172] width 184 height 14
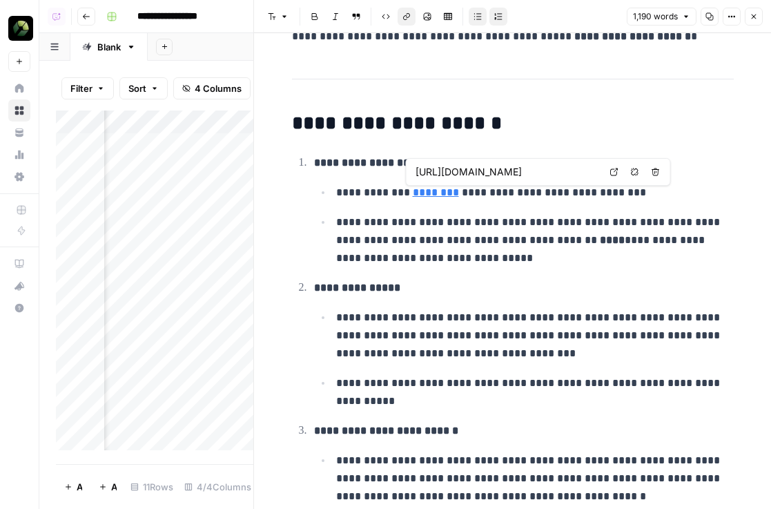
click at [474, 172] on input "https://www.stigg.io/" at bounding box center [508, 172] width 184 height 14
click at [447, 197] on link "********" at bounding box center [436, 192] width 46 height 10
click at [616, 180] on link "Open in a new tab" at bounding box center [615, 172] width 18 height 18
click at [756, 22] on button "Close" at bounding box center [754, 17] width 18 height 18
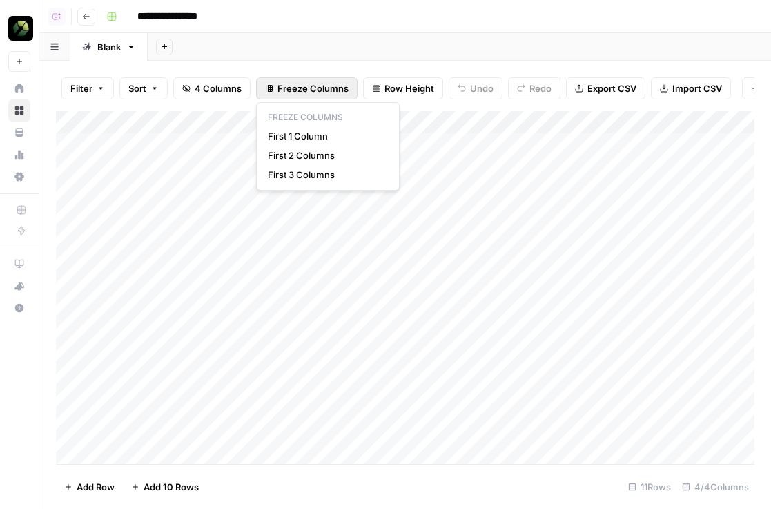
click at [318, 89] on span "Freeze Columns" at bounding box center [313, 88] width 71 height 14
click at [88, 3] on header "**********" at bounding box center [405, 16] width 732 height 33
click at [88, 12] on icon "button" at bounding box center [86, 16] width 8 height 8
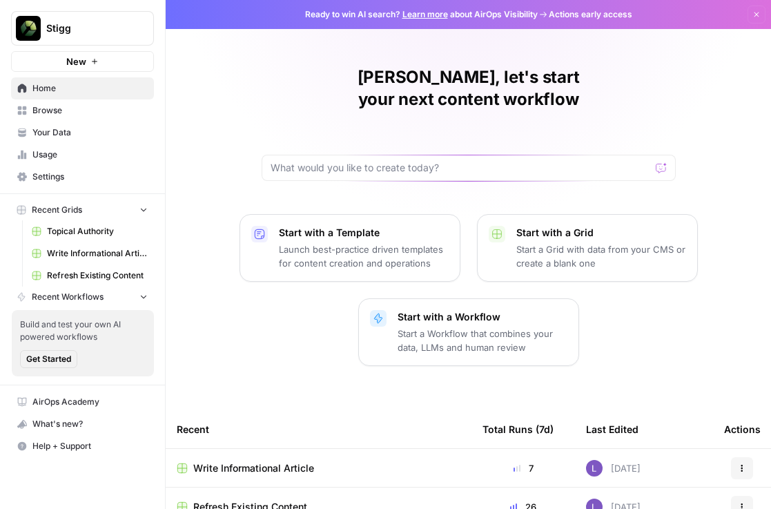
click at [232, 500] on span "Refresh Existing Content" at bounding box center [250, 507] width 114 height 14
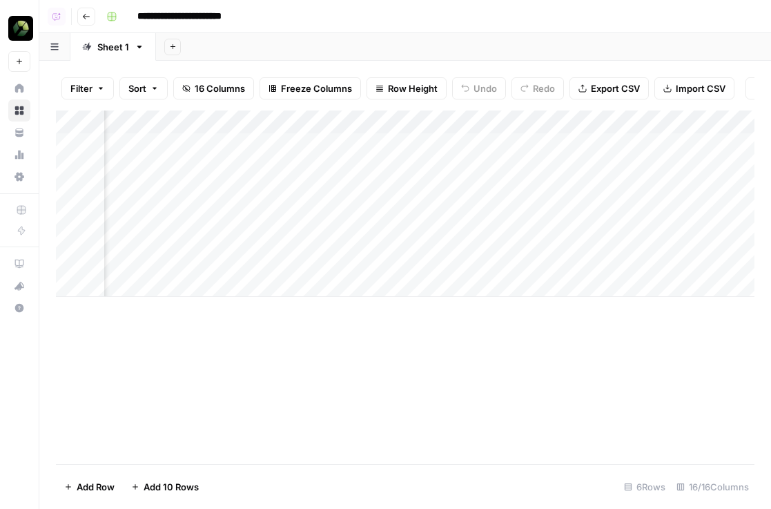
scroll to position [0, 1471]
click at [81, 21] on button "Go back" at bounding box center [86, 17] width 18 height 18
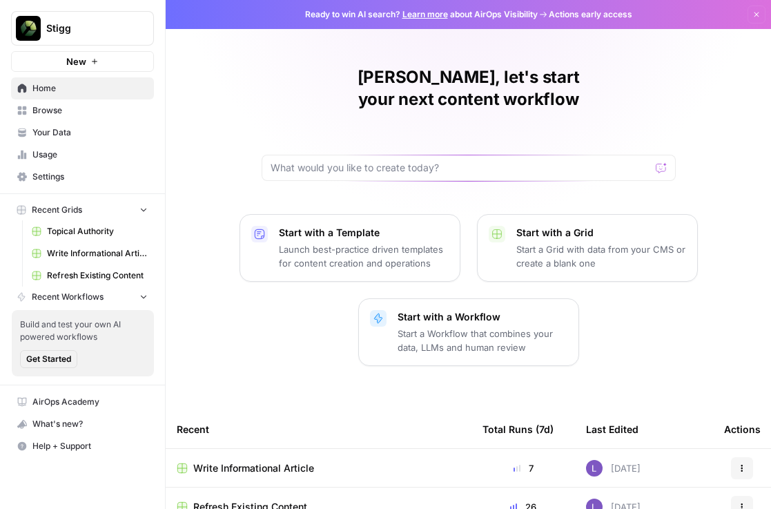
click at [272, 461] on span "Write Informational Article" at bounding box center [253, 468] width 121 height 14
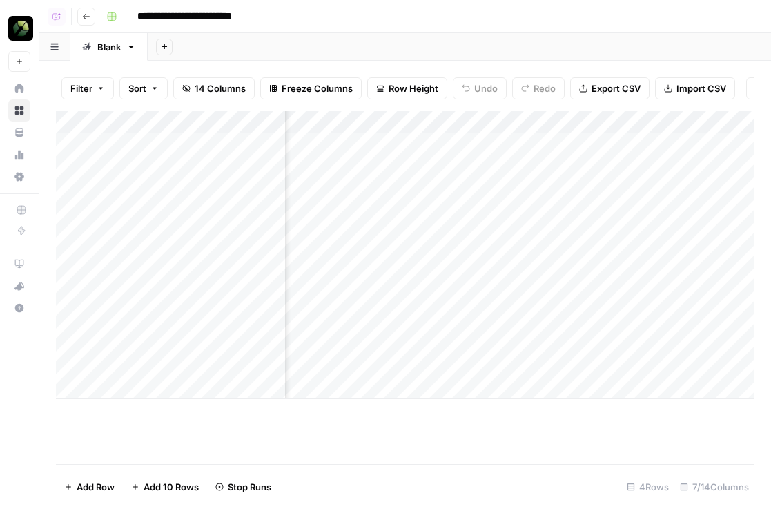
scroll to position [0, 208]
click at [87, 18] on icon "button" at bounding box center [86, 16] width 8 height 8
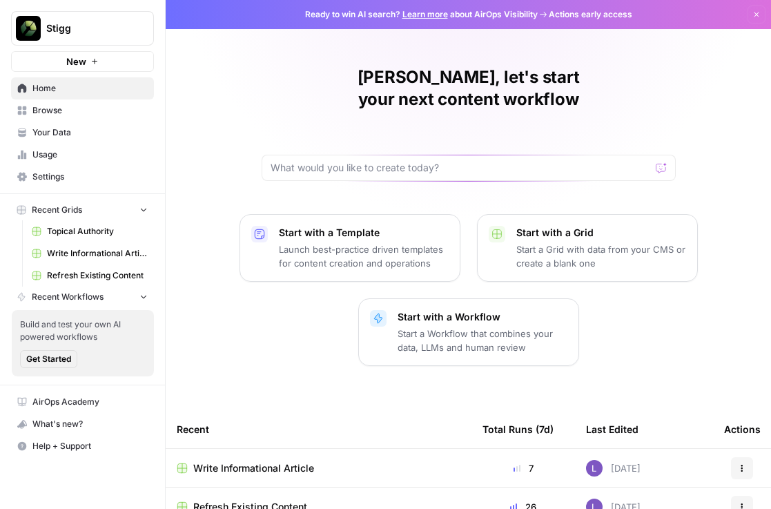
click at [222, 500] on span "Refresh Existing Content" at bounding box center [250, 507] width 114 height 14
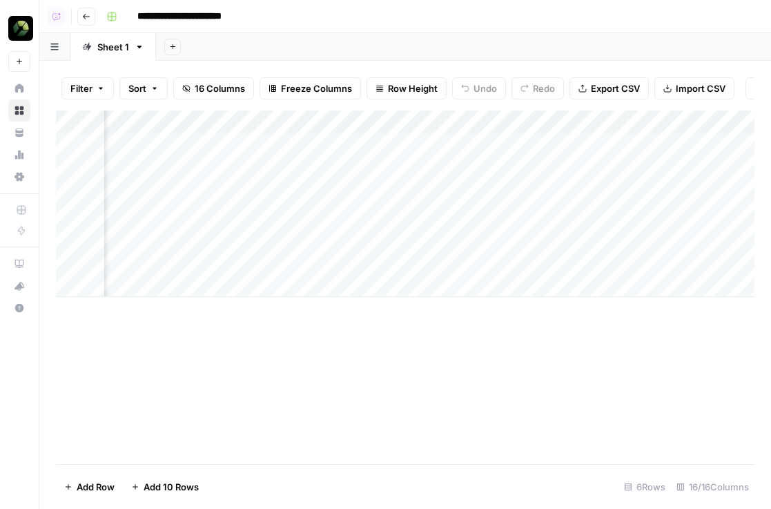
scroll to position [0, 1776]
click at [621, 142] on div "Add Column" at bounding box center [405, 204] width 699 height 186
click at [79, 18] on button "Go back" at bounding box center [86, 17] width 18 height 18
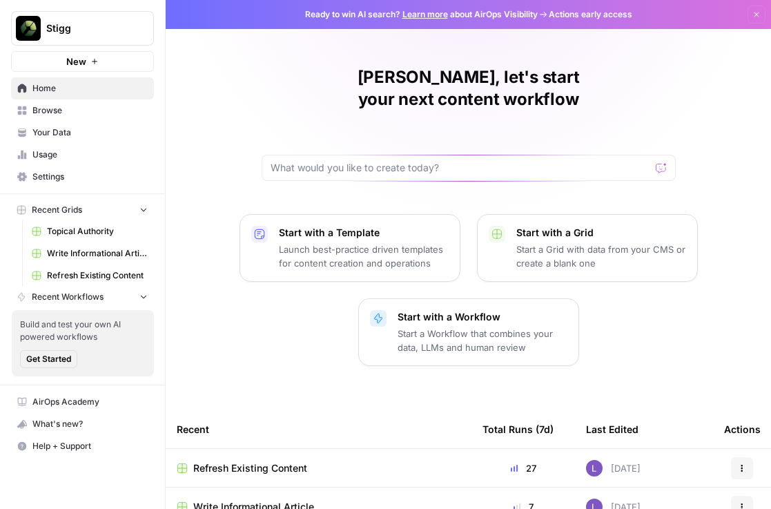
scroll to position [32, 0]
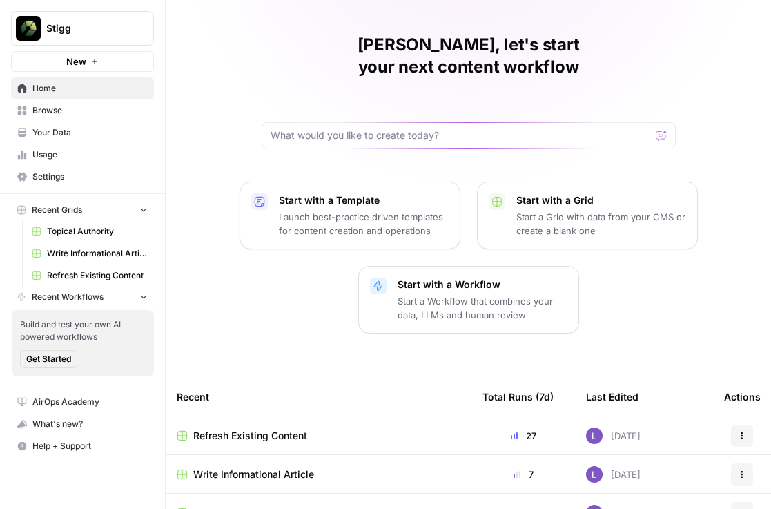
click at [240, 461] on td "Write Informational Article" at bounding box center [319, 474] width 306 height 38
click at [267, 468] on span "Write Informational Article" at bounding box center [253, 475] width 121 height 14
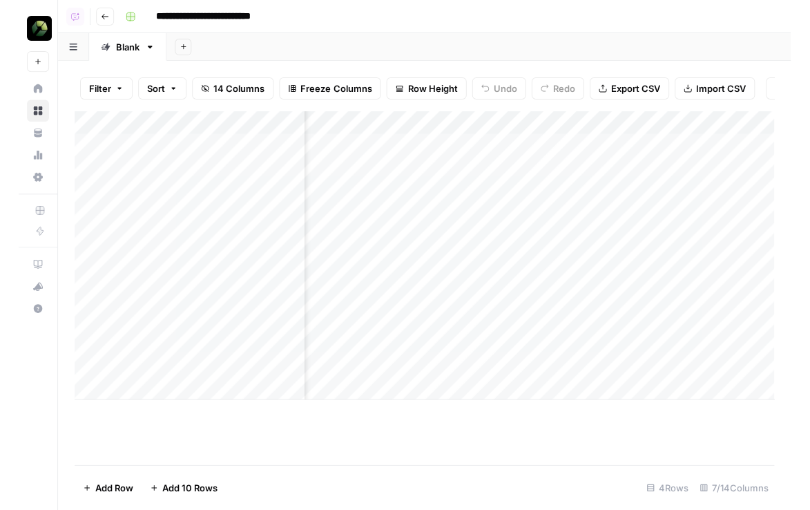
scroll to position [0, 492]
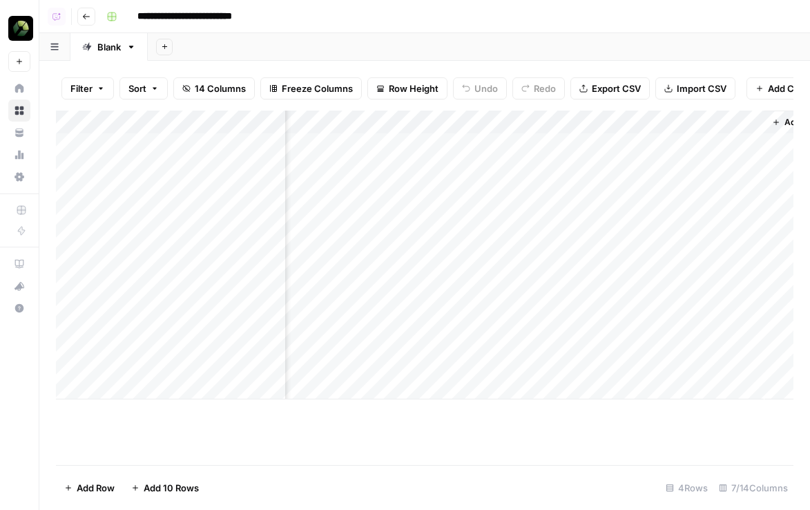
click at [431, 145] on div "Add Column" at bounding box center [425, 255] width 738 height 289
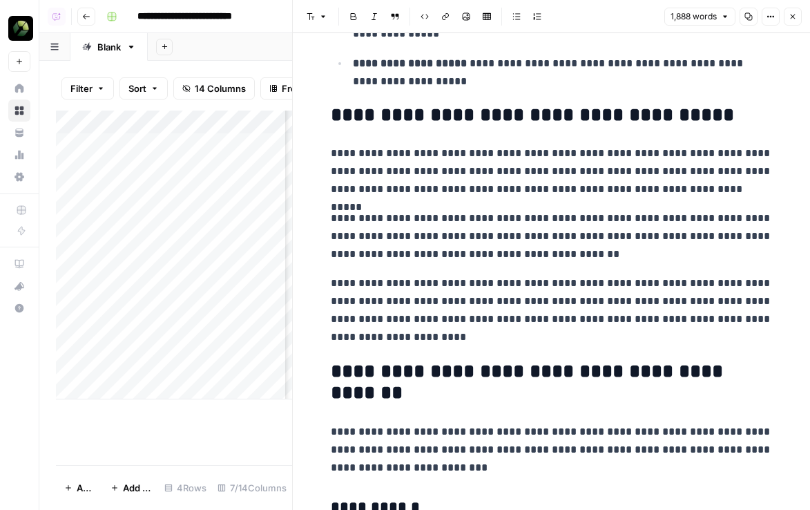
scroll to position [1008, 0]
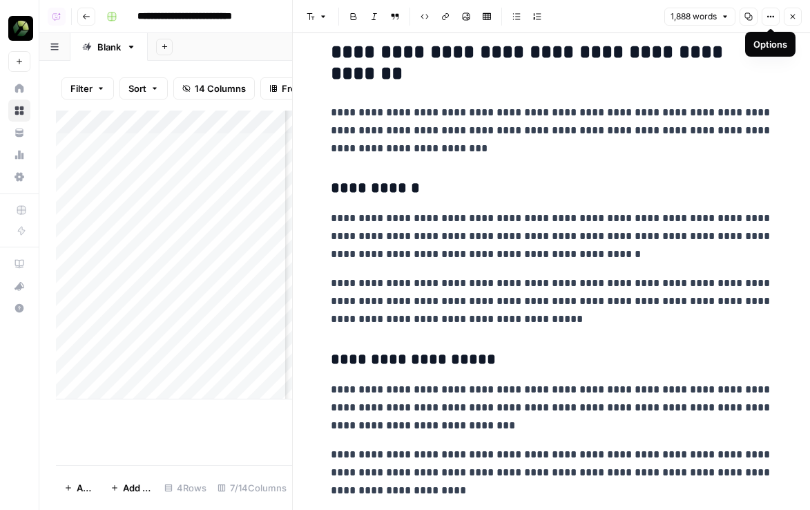
click at [771, 15] on button "Close" at bounding box center [793, 17] width 18 height 18
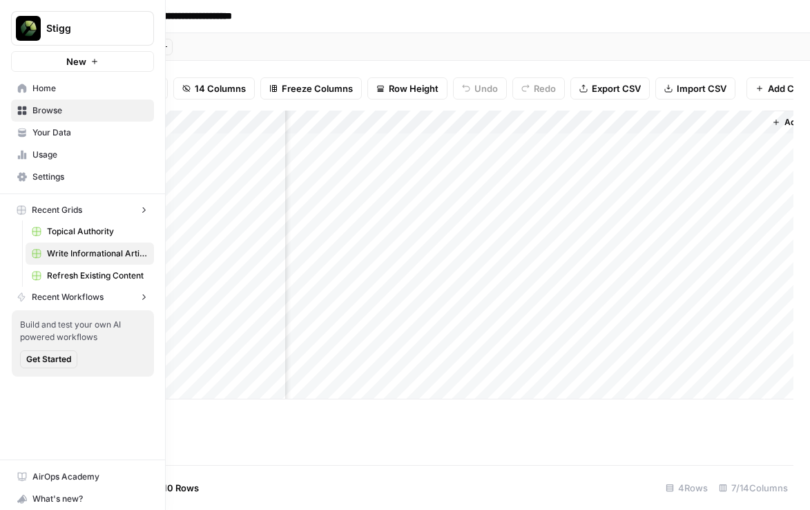
click at [21, 32] on img "Workspace: Stigg" at bounding box center [28, 28] width 25 height 25
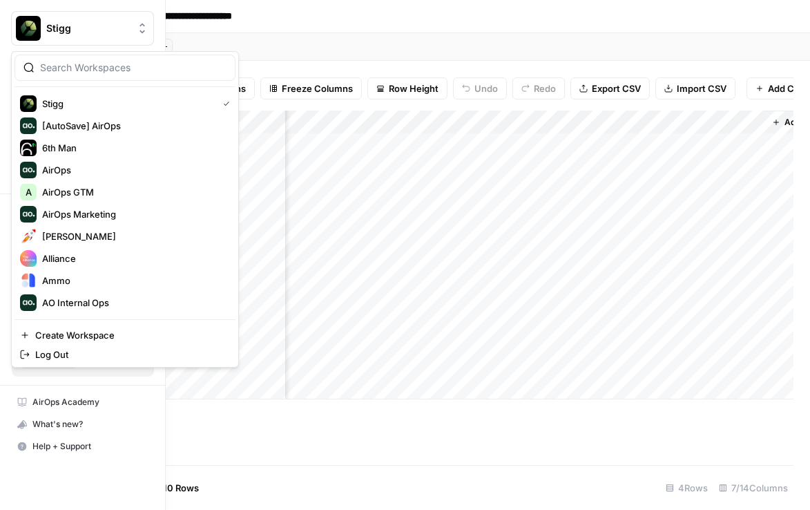
click at [133, 64] on input "search" at bounding box center [133, 68] width 186 height 14
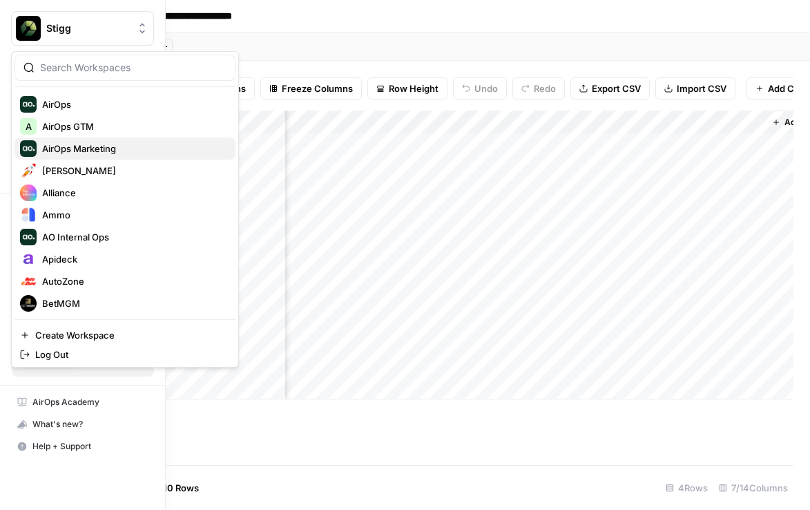
scroll to position [66, 0]
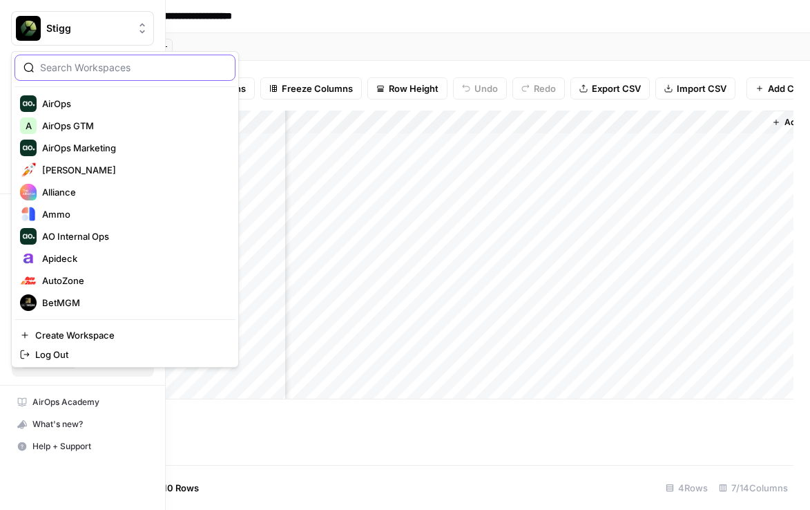
click at [73, 68] on input "search" at bounding box center [133, 68] width 186 height 14
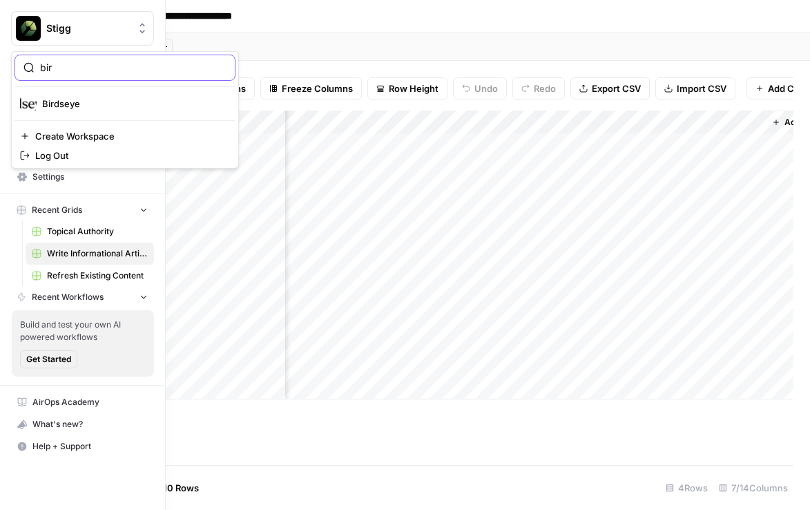
type input "bir"
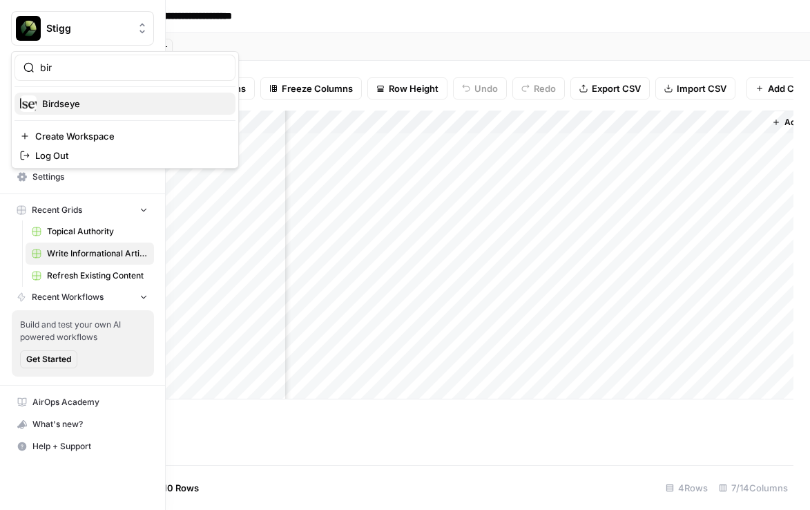
click at [78, 107] on span "Birdseye" at bounding box center [133, 104] width 182 height 14
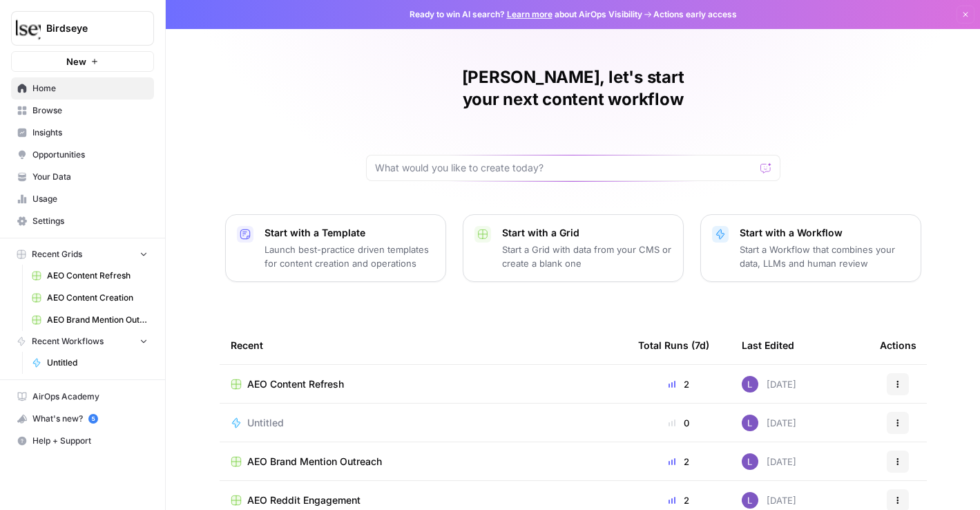
click at [38, 129] on span "Insights" at bounding box center [89, 132] width 115 height 12
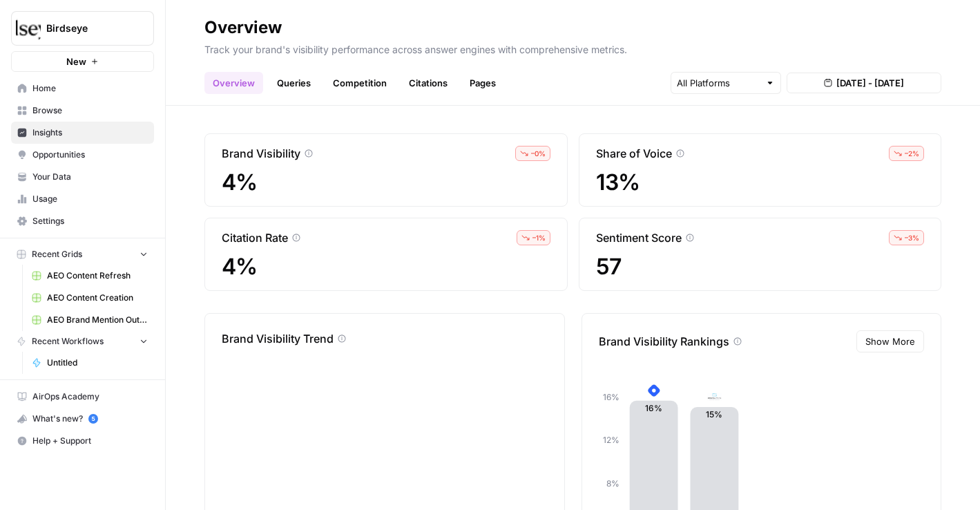
click at [66, 151] on span "Opportunities" at bounding box center [89, 154] width 115 height 12
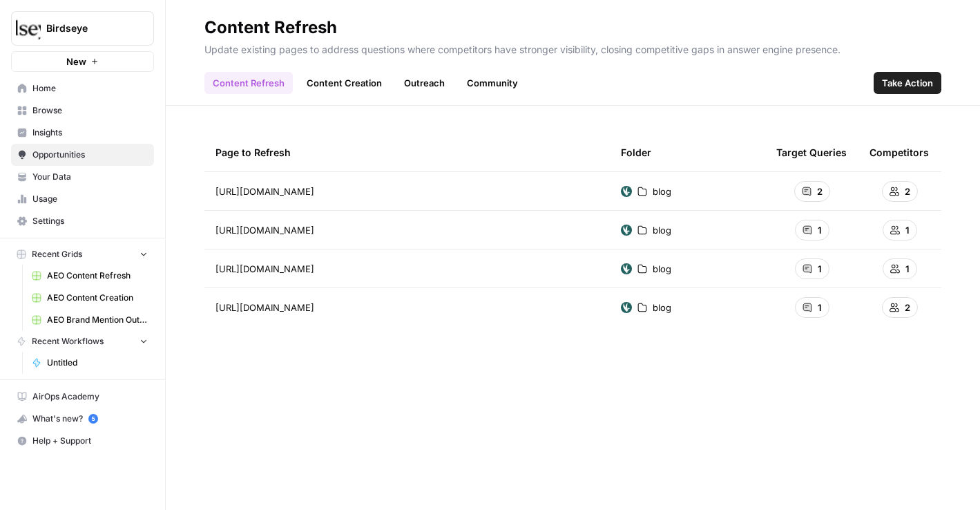
click at [66, 276] on span "AEO Content Refresh" at bounding box center [97, 275] width 101 height 12
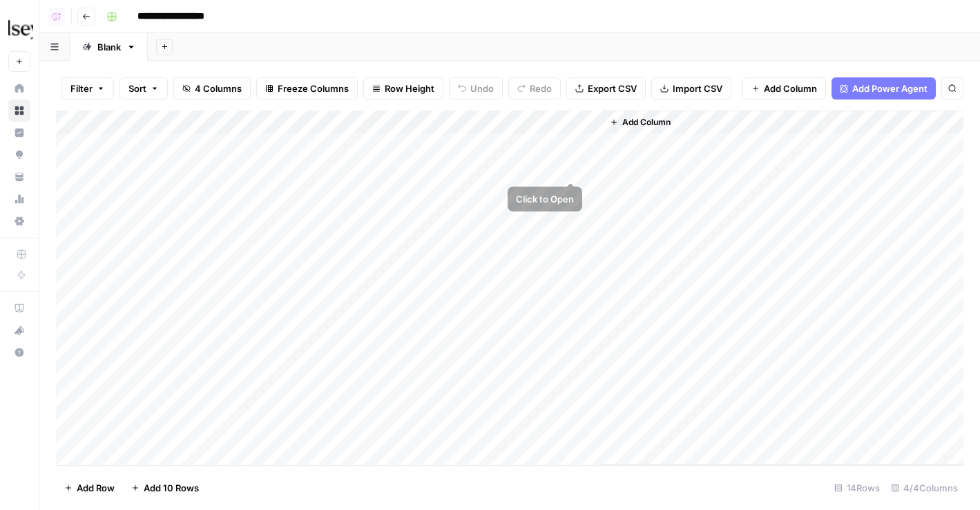
click at [571, 165] on div "Add Column" at bounding box center [510, 288] width 908 height 354
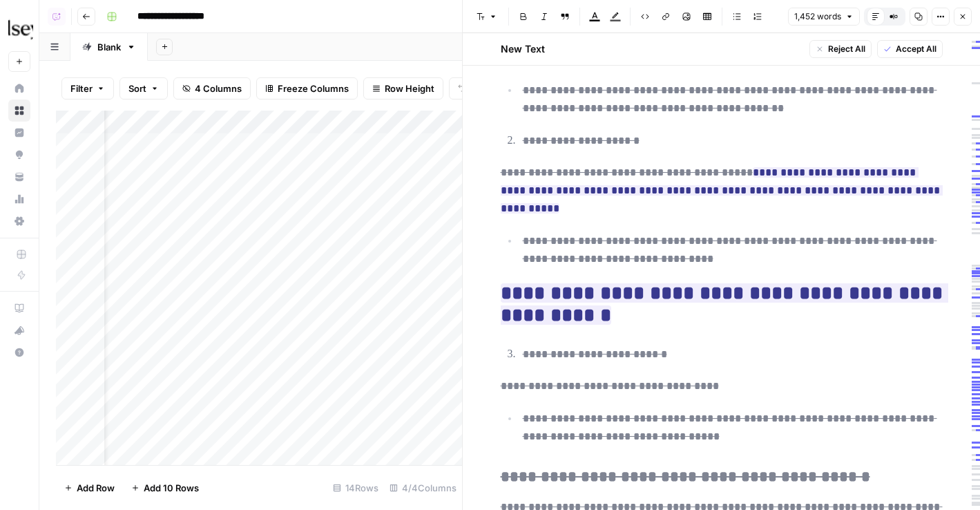
scroll to position [2863, 0]
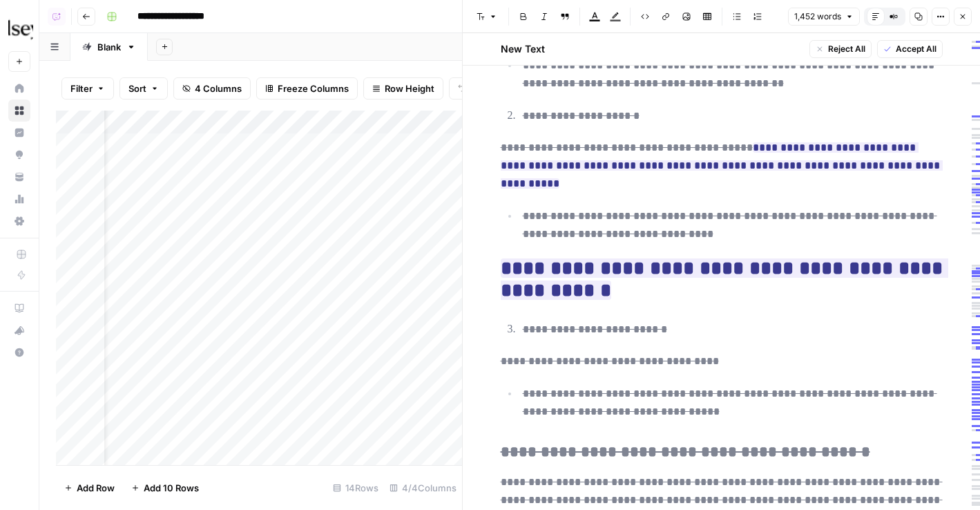
click at [347, 50] on div "Add Sheet" at bounding box center [564, 47] width 832 height 28
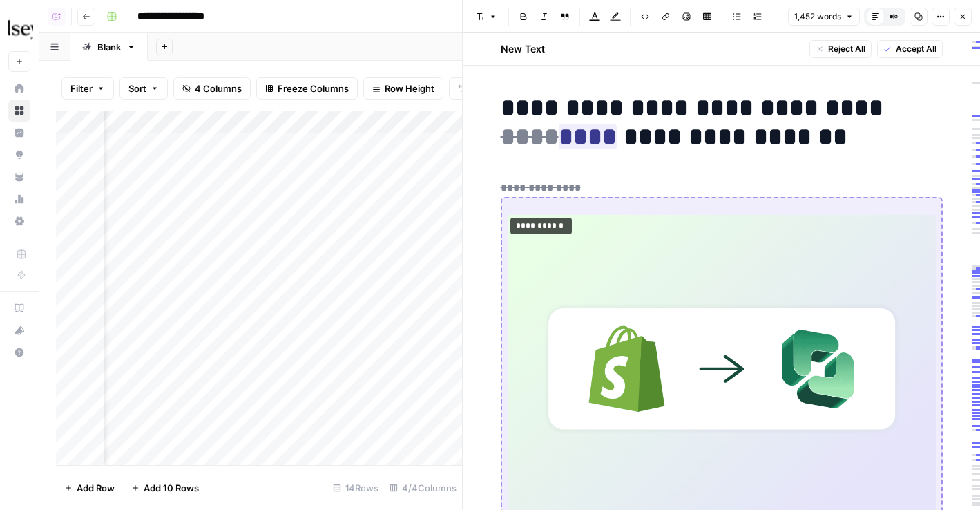
scroll to position [5, 0]
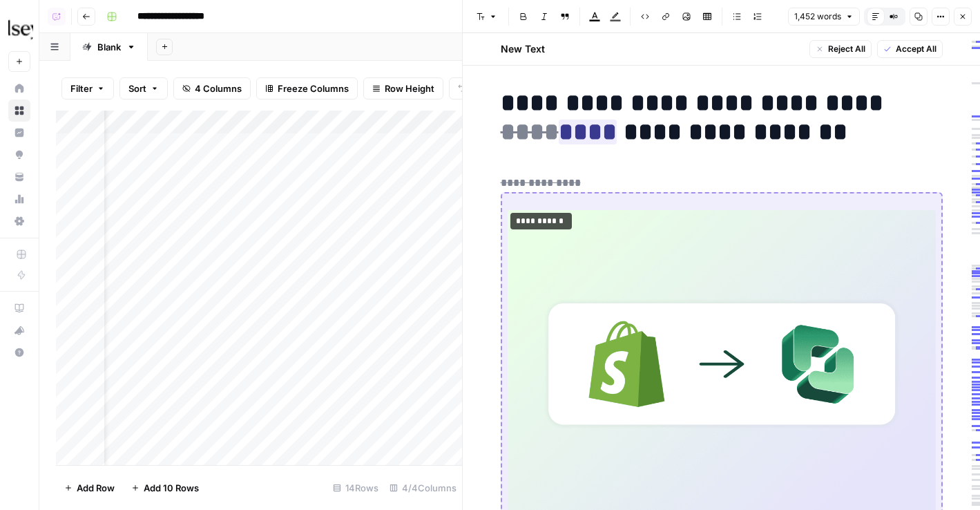
click at [12, 86] on link "Home" at bounding box center [19, 88] width 22 height 22
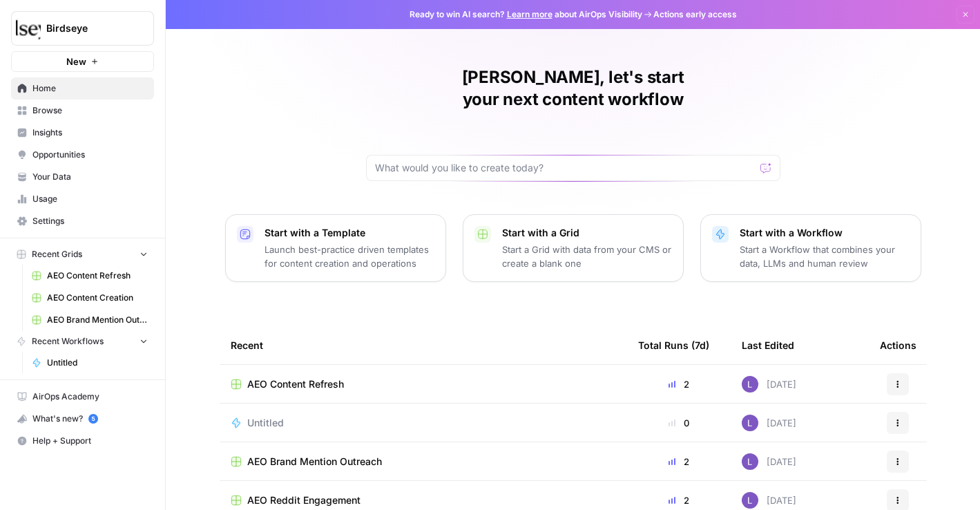
click at [79, 119] on link "Browse" at bounding box center [82, 110] width 143 height 22
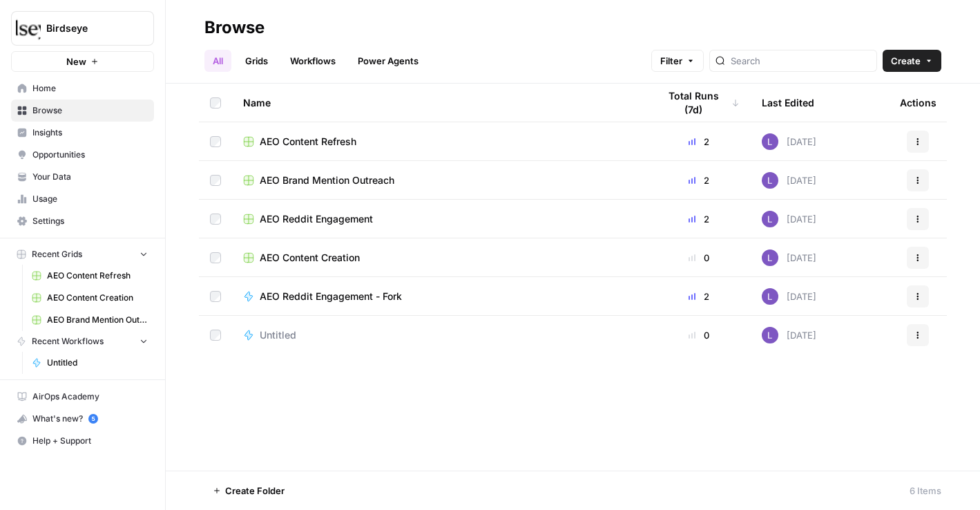
click at [92, 9] on div "Birdseye New" at bounding box center [82, 36] width 165 height 72
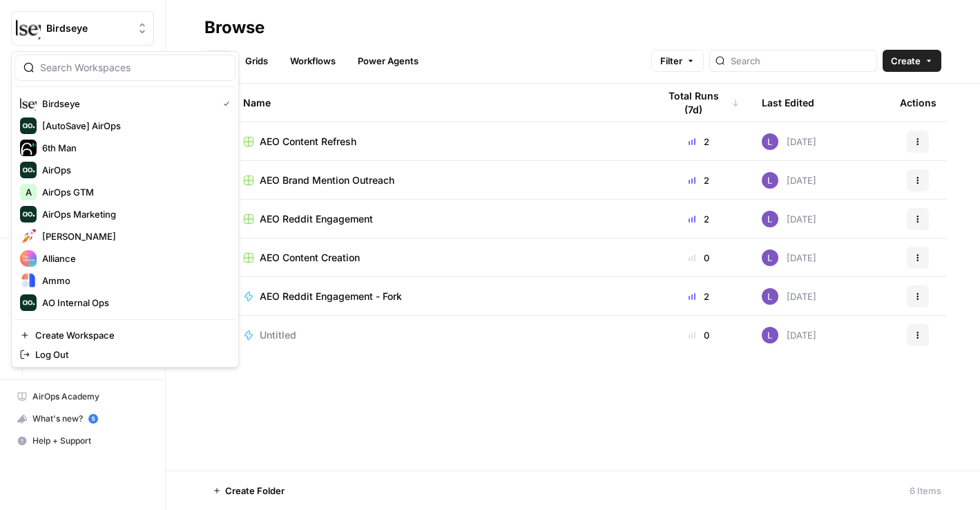
click at [93, 22] on span "Birdseye" at bounding box center [88, 28] width 84 height 14
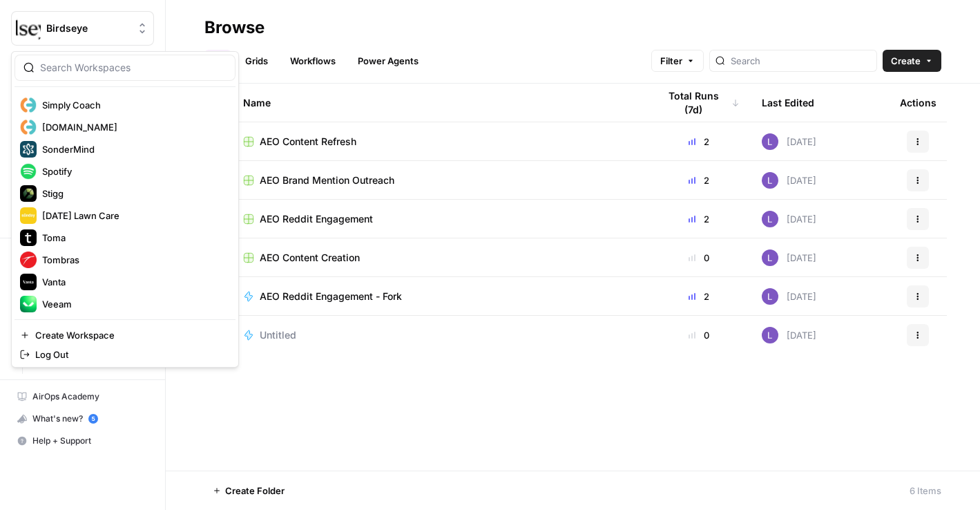
scroll to position [1220, 0]
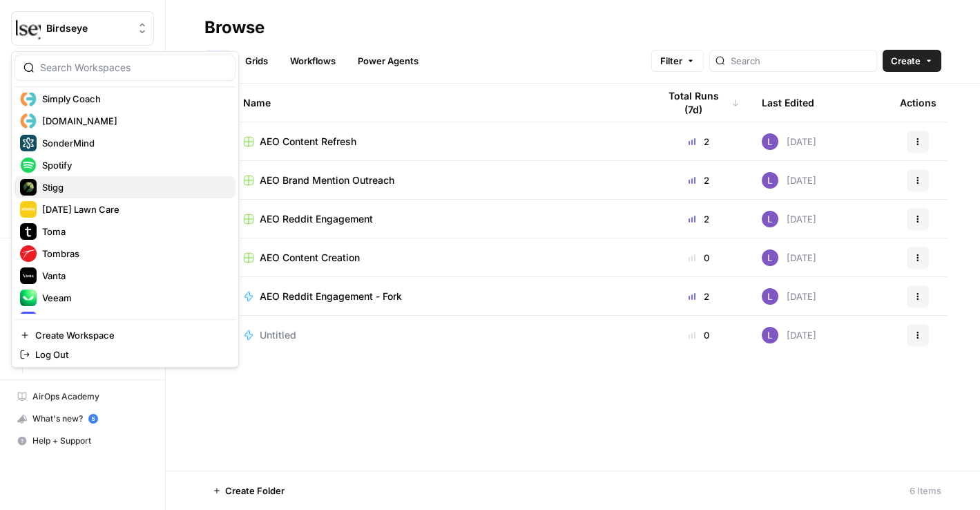
click at [70, 189] on span "Stigg" at bounding box center [133, 187] width 182 height 14
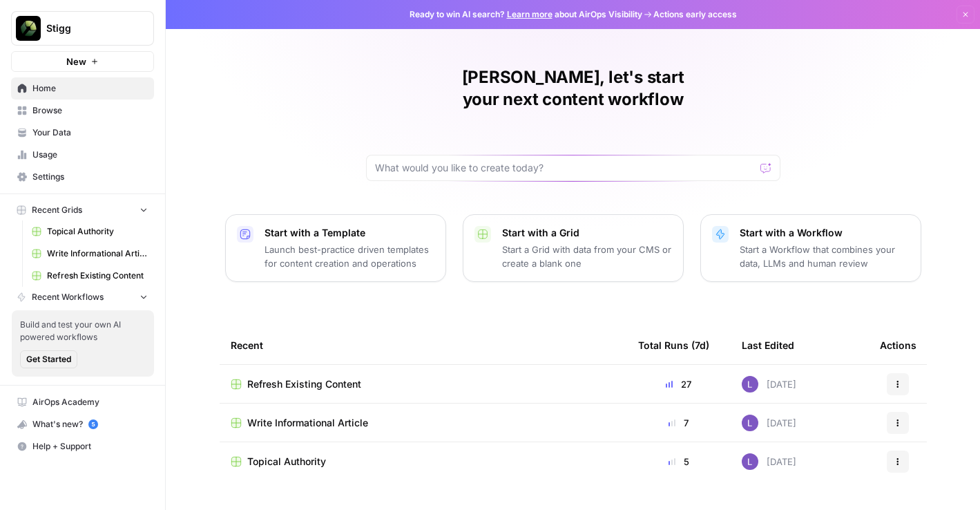
click at [302, 454] on span "Topical Authority" at bounding box center [286, 461] width 79 height 14
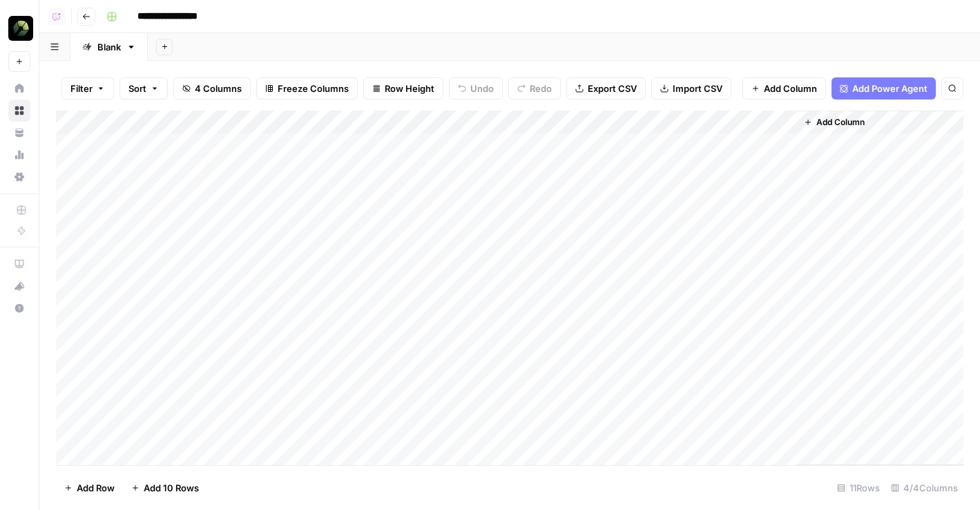
click at [883, 80] on button "Add Power Agent" at bounding box center [884, 88] width 104 height 22
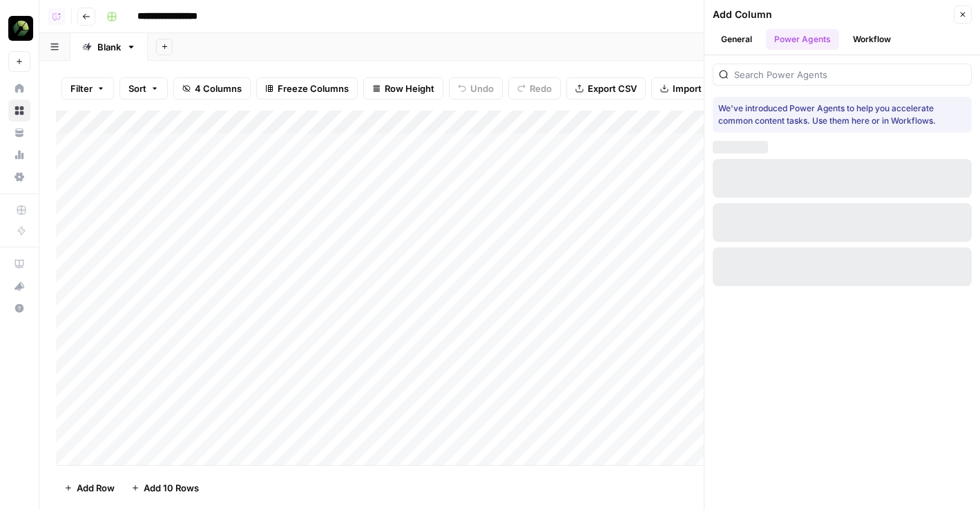
click at [821, 85] on div at bounding box center [842, 75] width 259 height 22
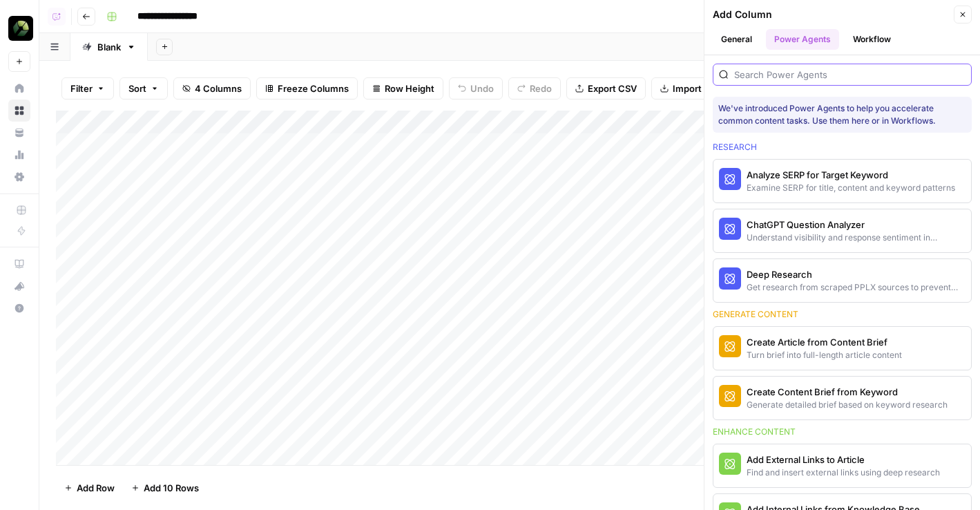
type input "p"
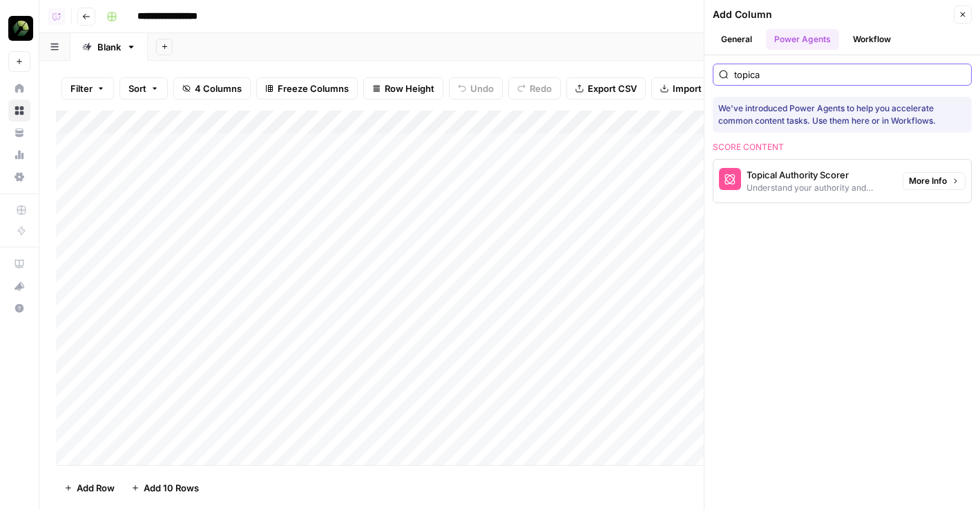
type input "topica"
click at [955, 182] on icon "button" at bounding box center [955, 181] width 8 height 8
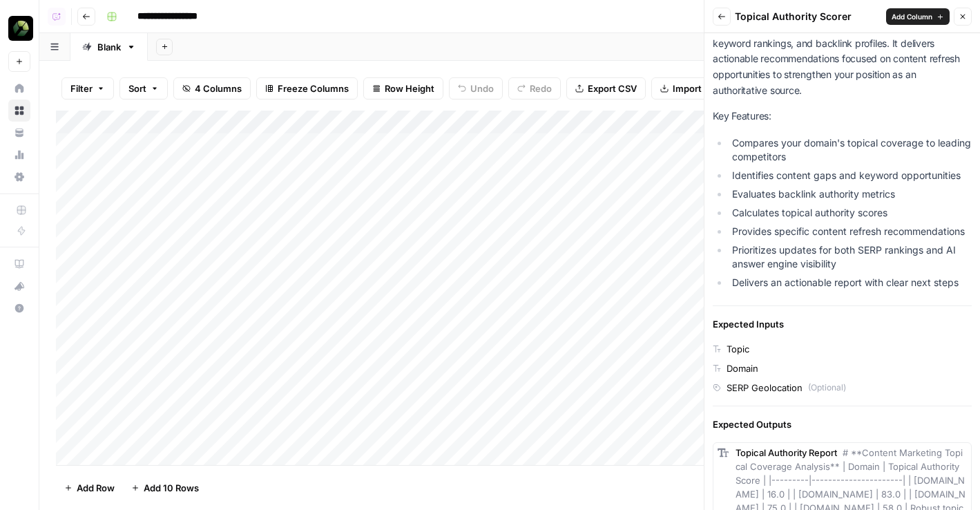
scroll to position [108, 0]
click at [959, 28] on header "Back Topical Authority Scorer Add Column Close" at bounding box center [842, 16] width 276 height 33
click at [961, 22] on button "Close" at bounding box center [963, 17] width 18 height 18
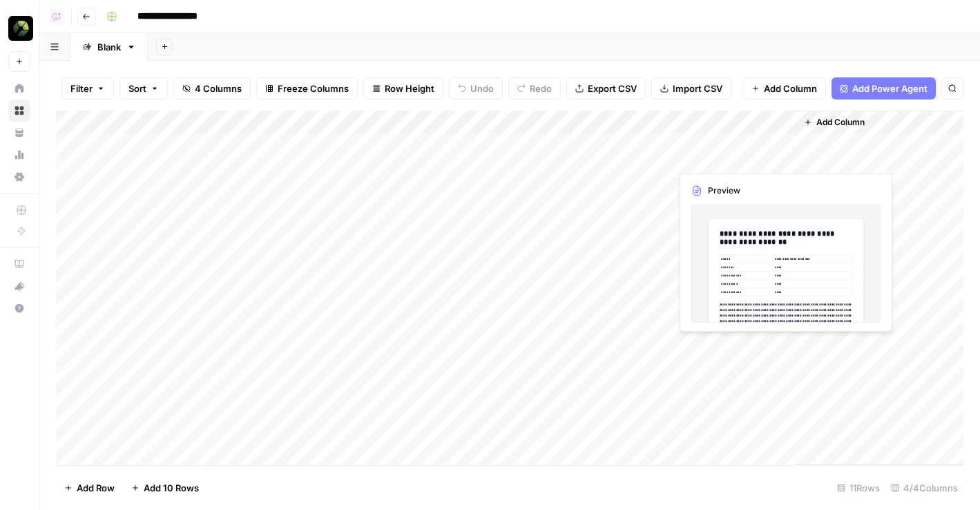
click at [785, 152] on div "Add Column" at bounding box center [510, 288] width 908 height 354
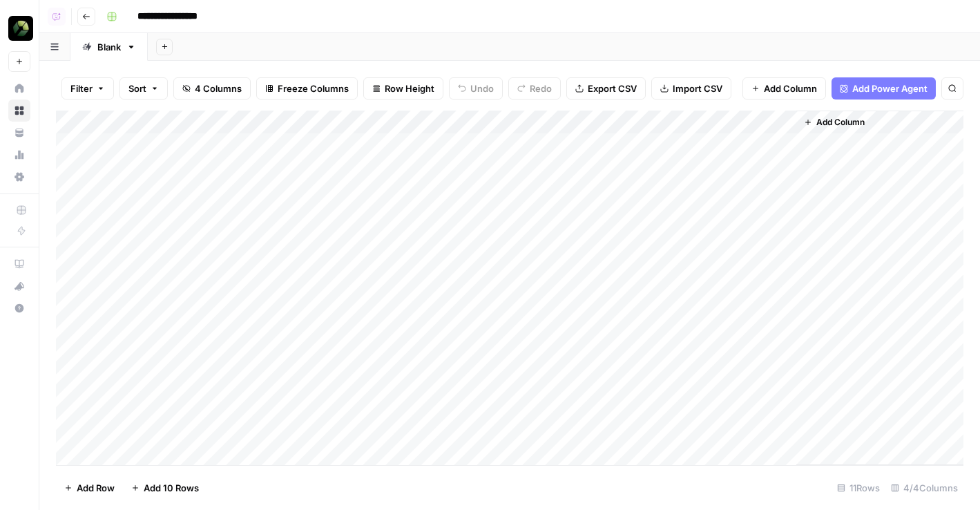
click at [783, 146] on div "Add Column" at bounding box center [510, 288] width 908 height 354
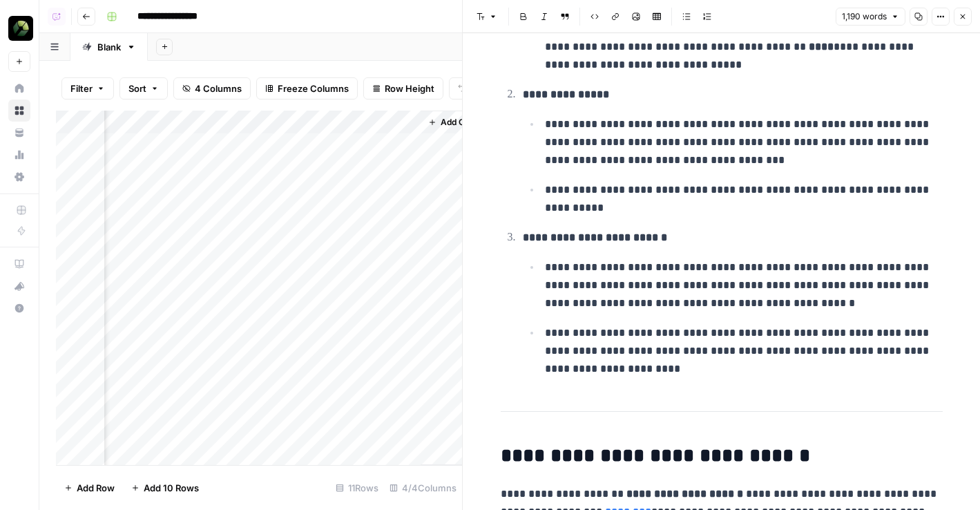
scroll to position [0, 393]
click at [390, 178] on div "Add Column" at bounding box center [259, 288] width 406 height 354
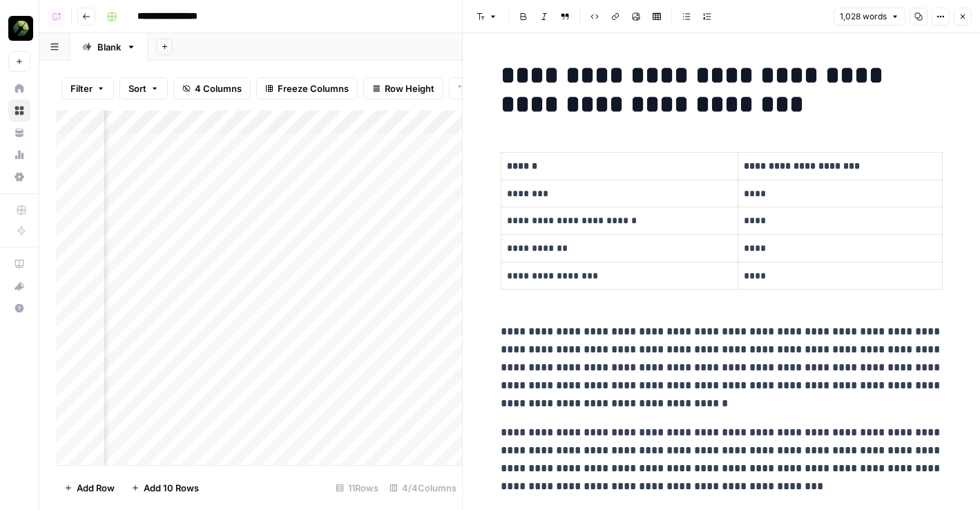
click at [926, 12] on button "Copy" at bounding box center [919, 17] width 18 height 18
click at [431, 125] on div "Add Column" at bounding box center [259, 288] width 406 height 354
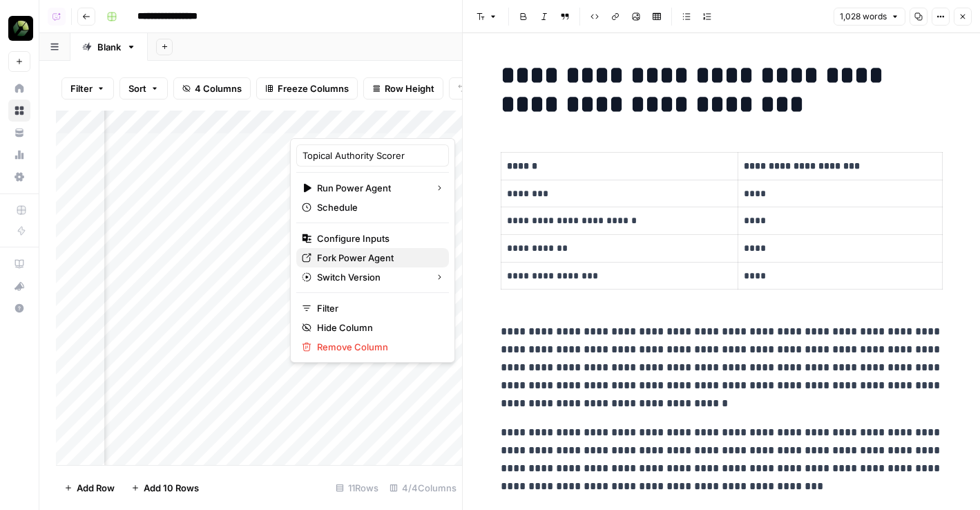
click at [360, 256] on span "Fork Power Agent" at bounding box center [377, 258] width 121 height 14
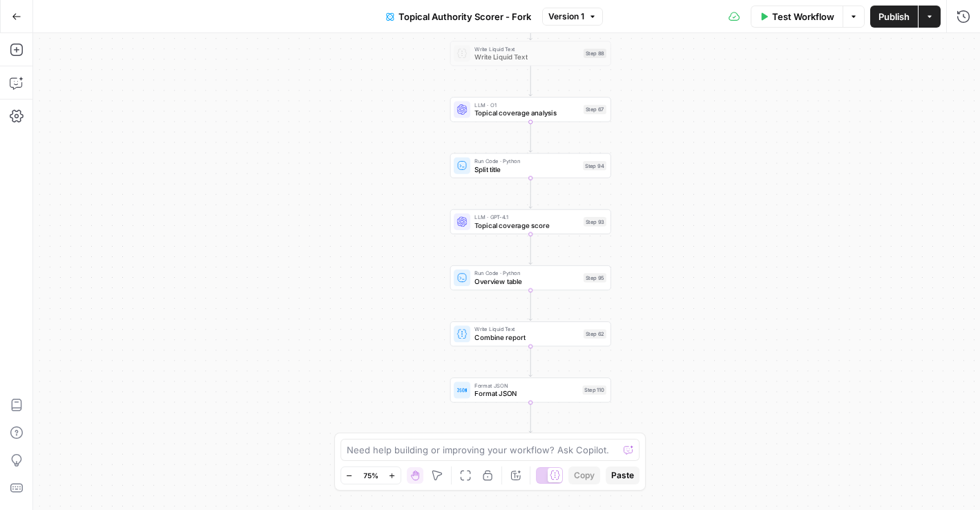
click at [486, 121] on div "LLM · O1 Topical coverage analysis Step 67" at bounding box center [530, 109] width 161 height 25
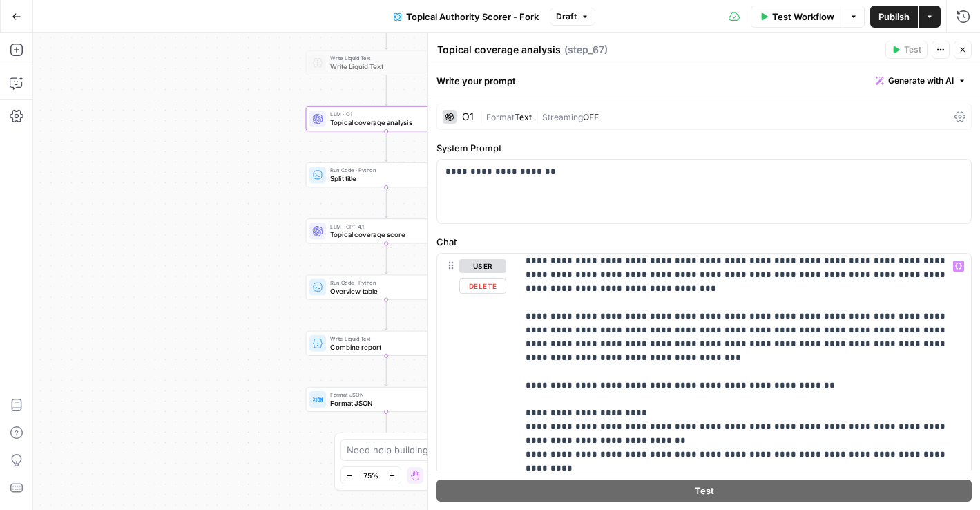
scroll to position [1158, 0]
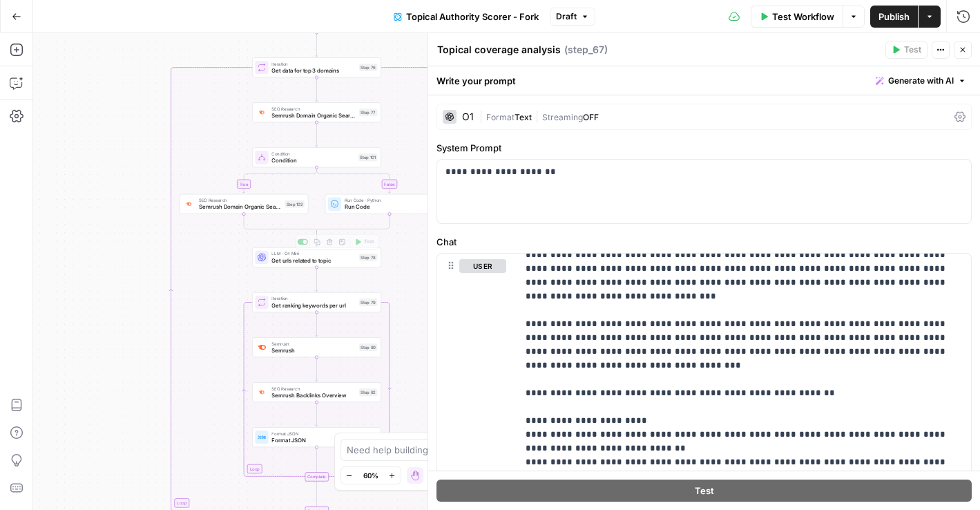
click at [273, 256] on span "Get urls related to topic" at bounding box center [313, 260] width 84 height 8
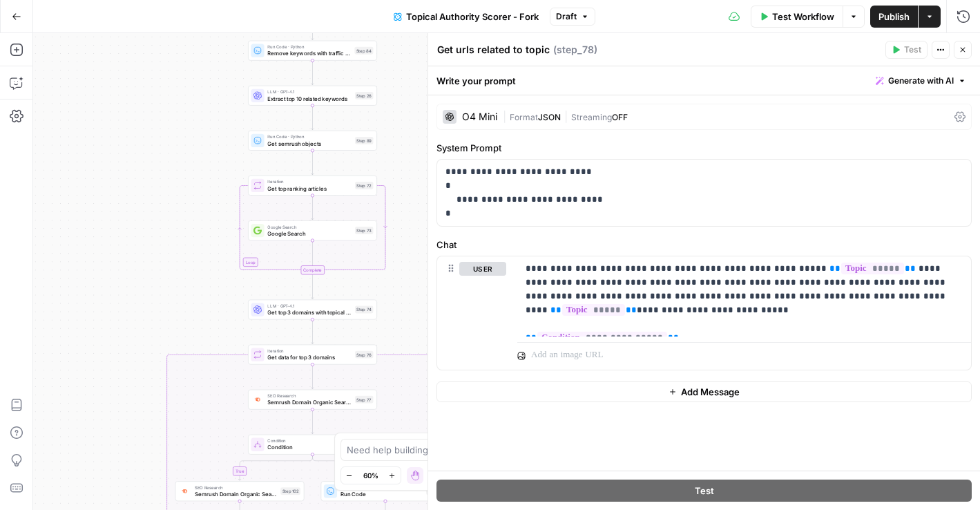
click at [274, 318] on div "LLM · GPT-4.1 Get top 3 domains with topical authority Step 74 Copy step Delete…" at bounding box center [312, 310] width 129 height 20
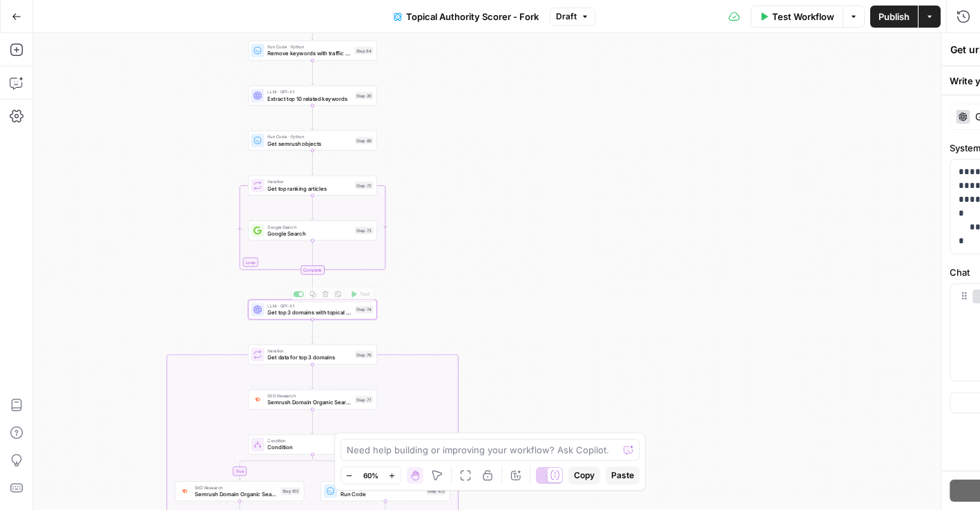
type textarea "Get top 3 domains with topical authority"
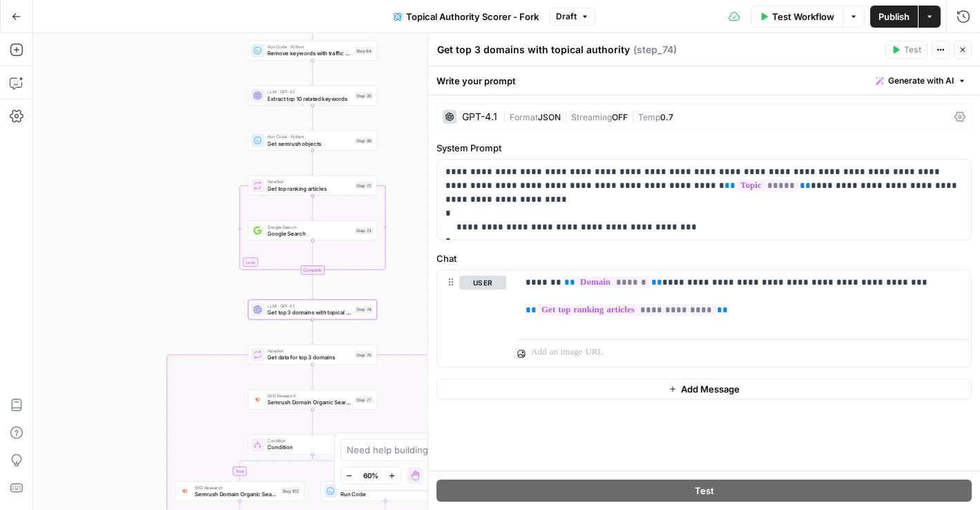
click at [266, 98] on div "LLM · GPT-4.1 Extract top 10 related keywords Step 26 Copy step Delete step Add…" at bounding box center [312, 95] width 122 height 14
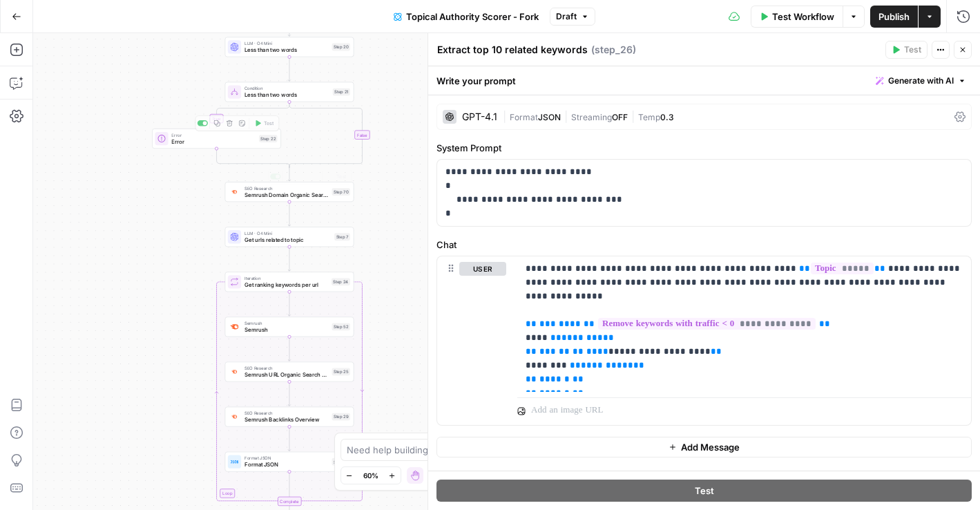
click at [258, 249] on div "true true false true false false Workflow Set Inputs Inputs Run Code · Python M…" at bounding box center [506, 271] width 947 height 477
click at [244, 244] on div "LLM · O4 Mini Get urls related to topic Step 7" at bounding box center [289, 237] width 129 height 20
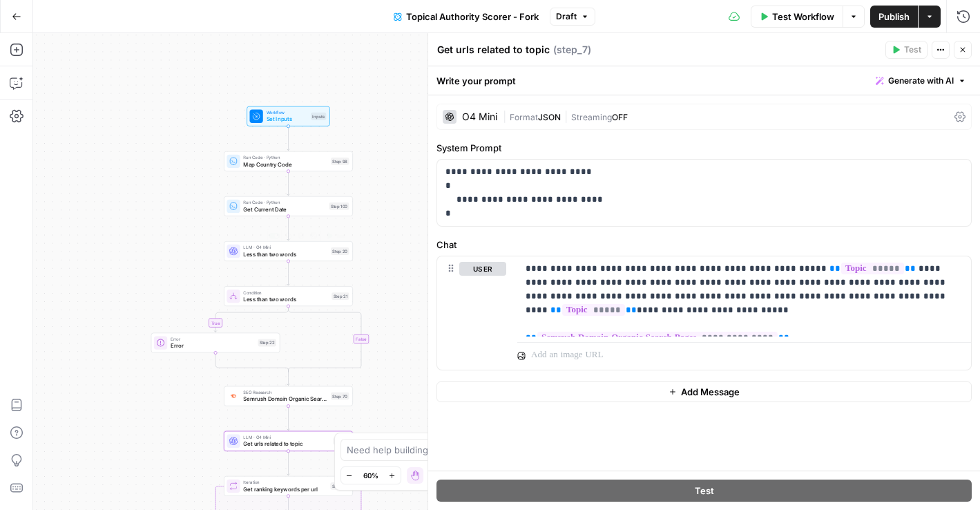
click at [239, 249] on div at bounding box center [233, 250] width 13 height 13
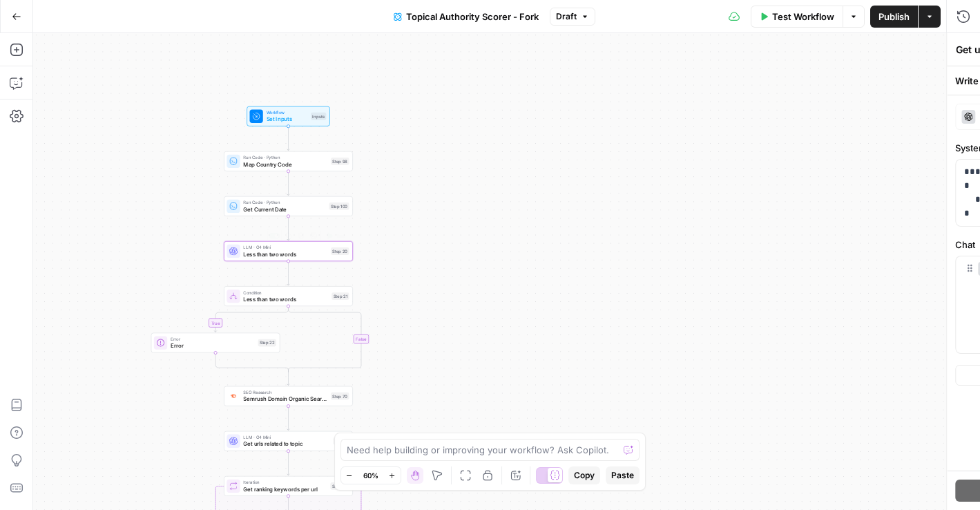
type textarea "Less than two words"
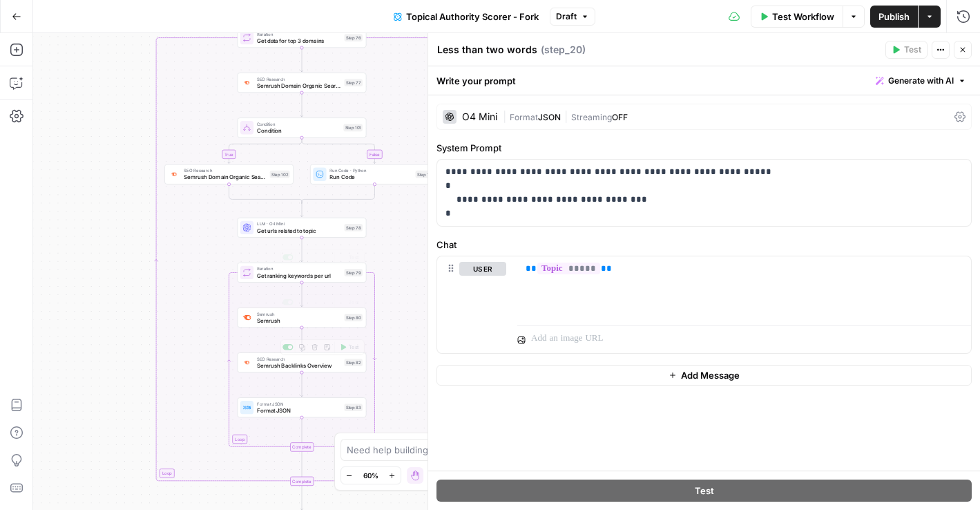
click at [278, 229] on span "Get urls related to topic" at bounding box center [299, 231] width 84 height 8
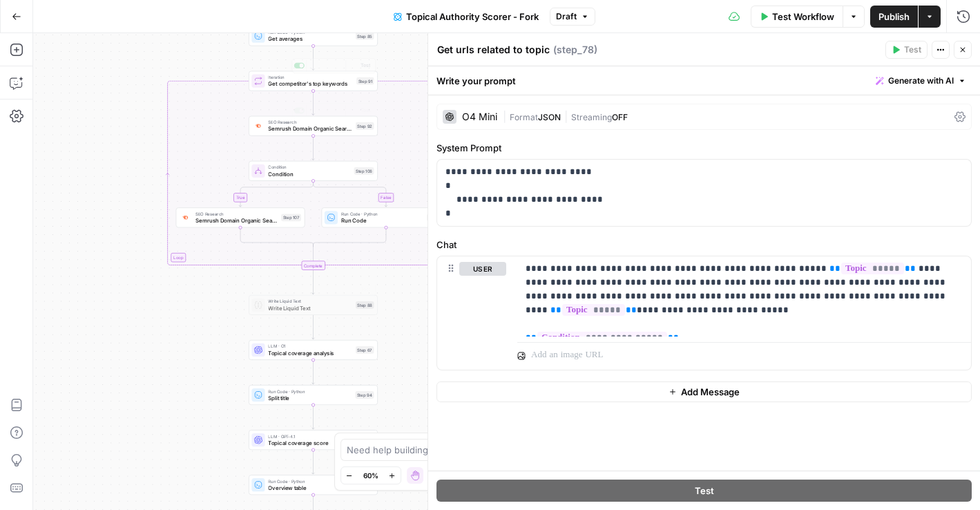
click at [287, 354] on span "Topical coverage analysis" at bounding box center [310, 353] width 84 height 8
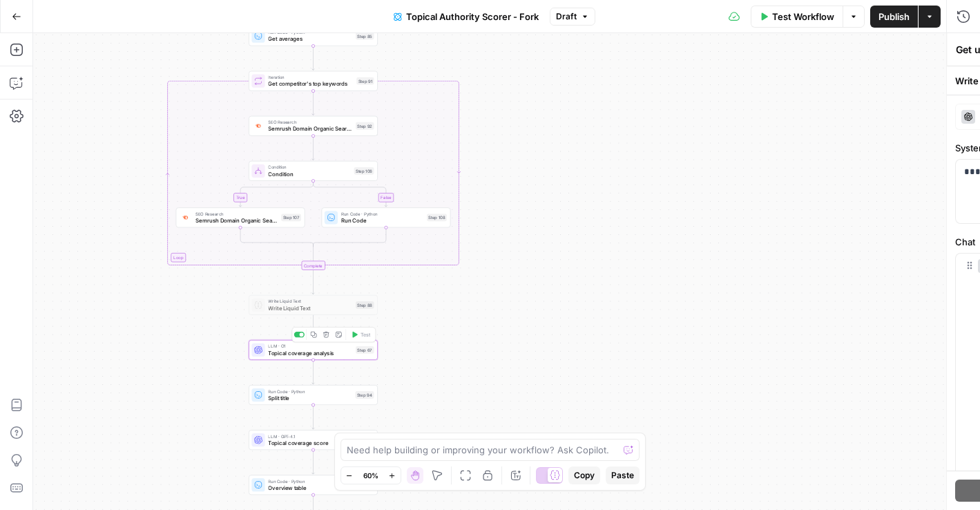
type textarea "Topical coverage analysis"
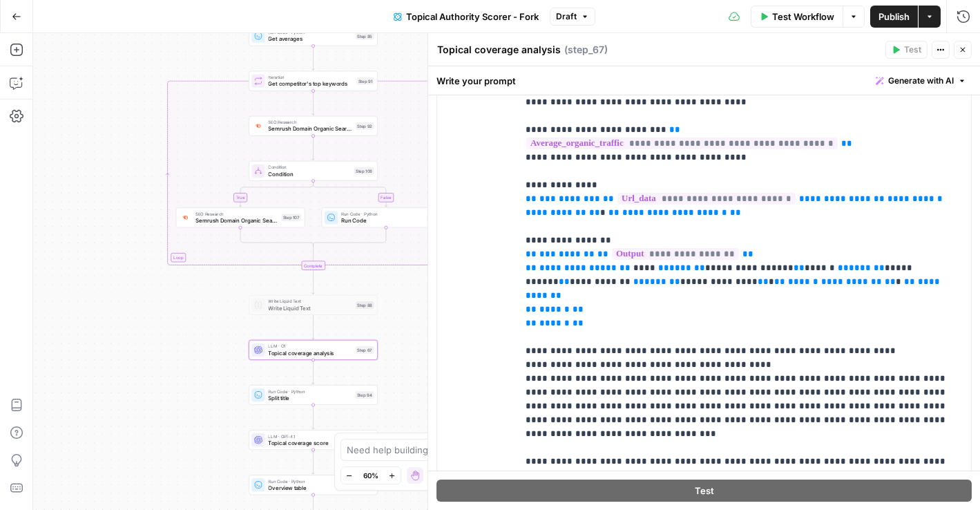
scroll to position [783, 0]
click at [271, 443] on span "Topical coverage score" at bounding box center [310, 443] width 84 height 8
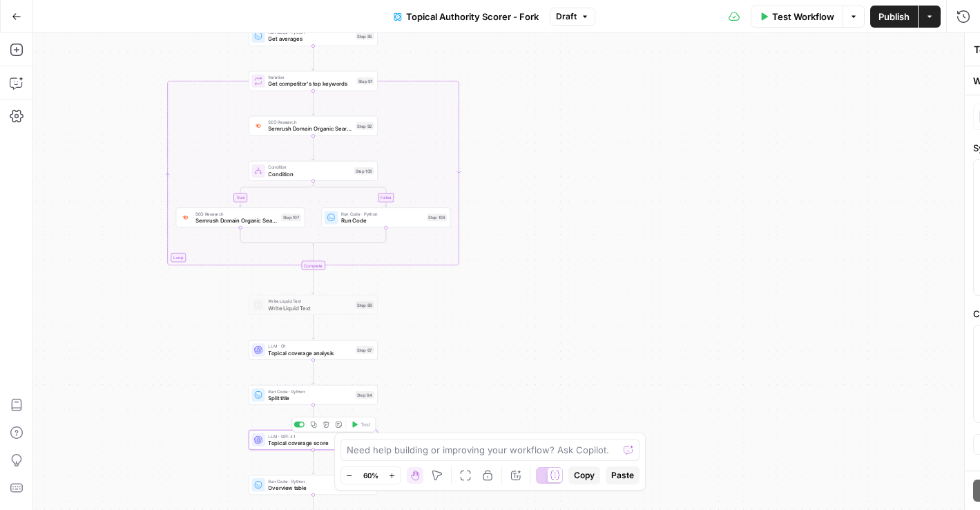
type textarea "Topical coverage score"
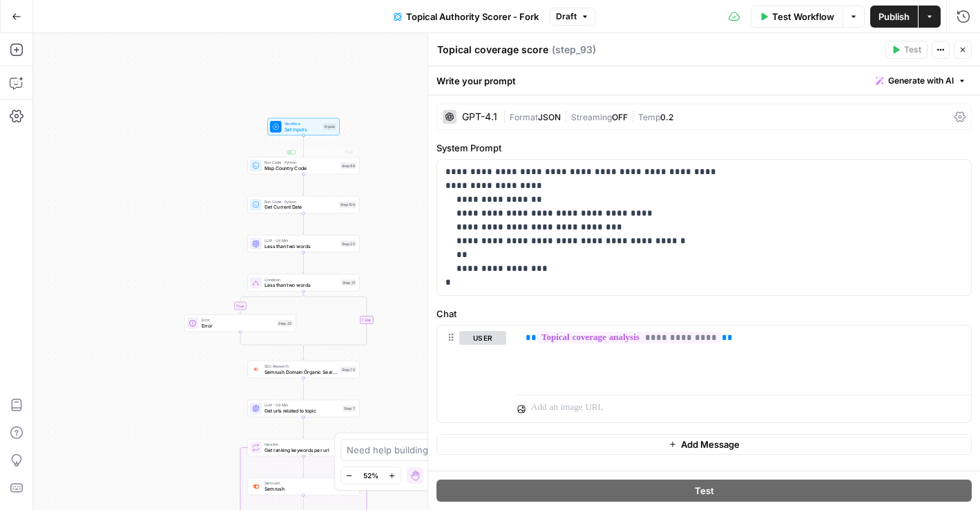
click at [285, 129] on span "Set Inputs" at bounding box center [303, 129] width 36 height 7
click at [286, 124] on span "Workflow" at bounding box center [303, 122] width 36 height 6
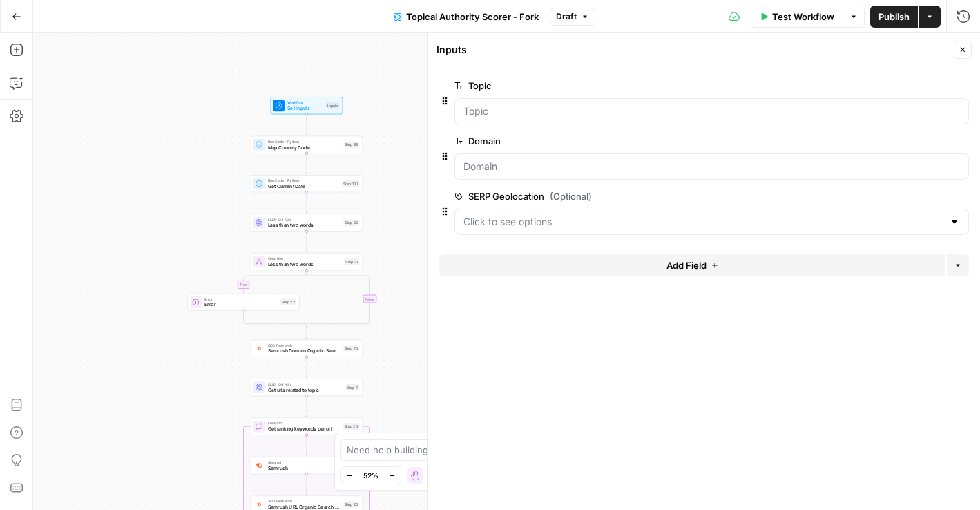
click at [964, 48] on icon "button" at bounding box center [963, 50] width 5 height 5
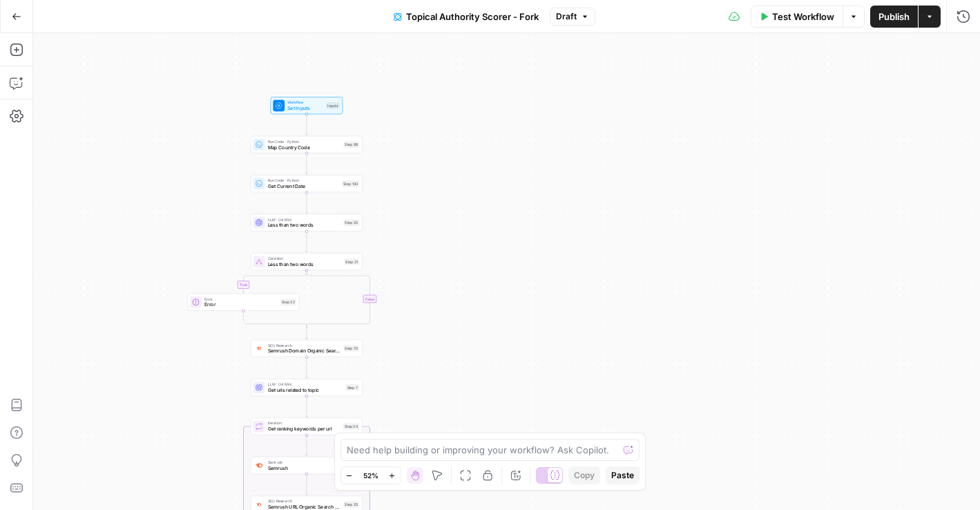
click at [12, 23] on button "Go Back" at bounding box center [16, 16] width 25 height 25
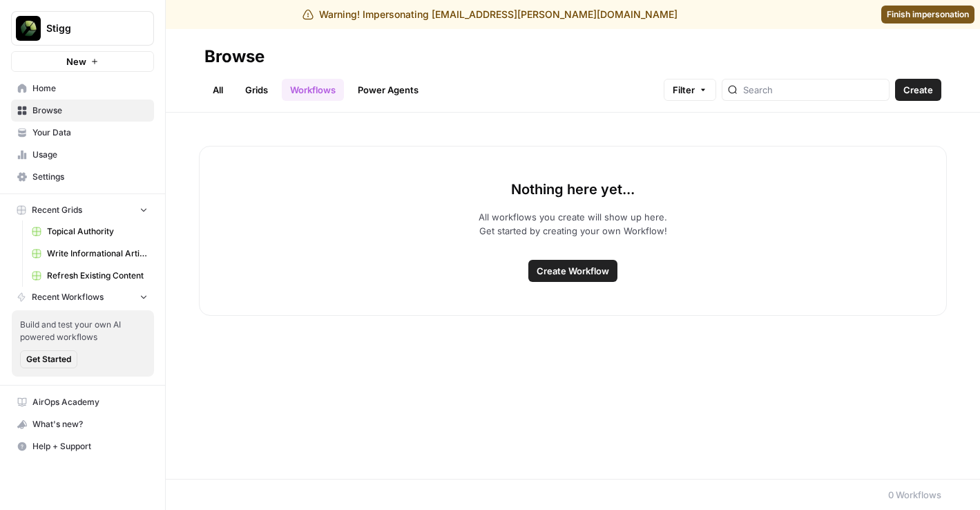
click at [895, 35] on header "Browse All Grids Workflows Power Agents Filter Create" at bounding box center [573, 71] width 814 height 84
click at [912, 21] on link "Finish impersonation" at bounding box center [927, 15] width 93 height 18
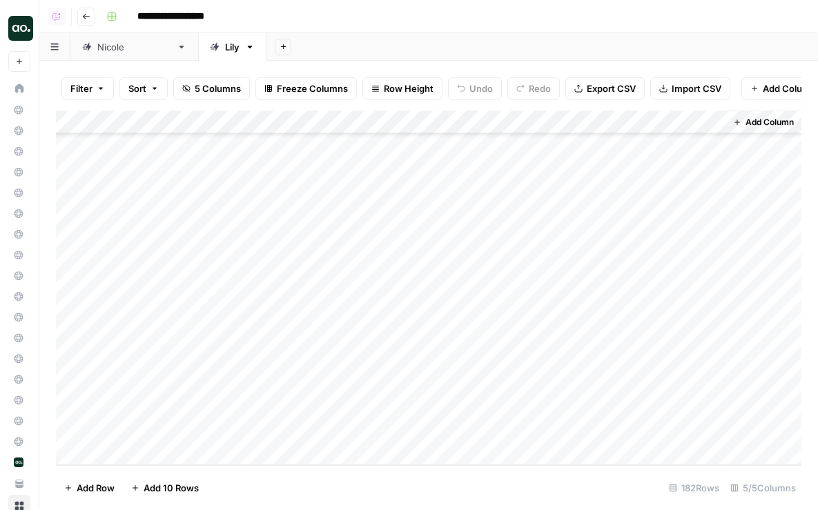
scroll to position [3965, 0]
click at [557, 392] on div "Add Column" at bounding box center [429, 288] width 746 height 354
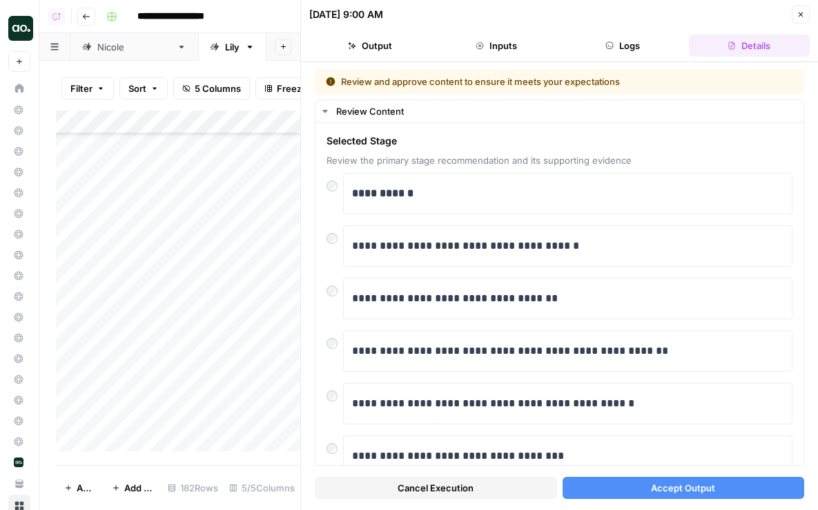
click at [676, 503] on div "**********" at bounding box center [559, 286] width 517 height 448
click at [691, 492] on span "Accept Output" at bounding box center [683, 488] width 64 height 14
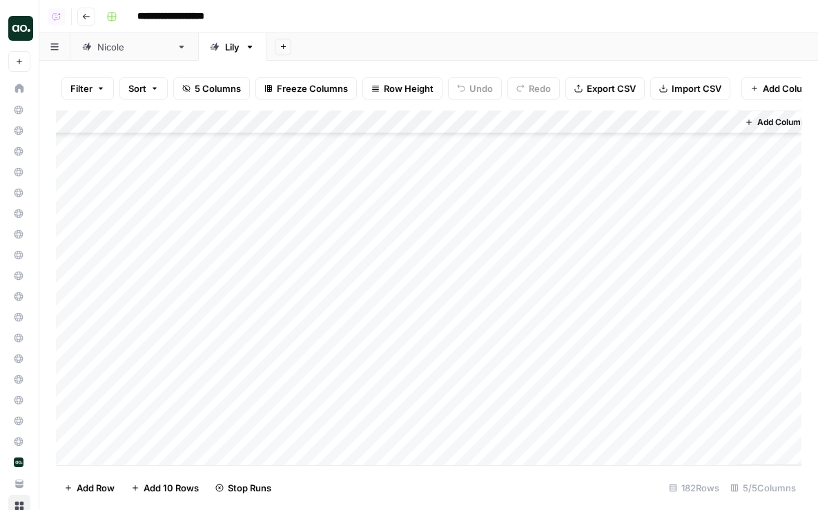
scroll to position [3965, 0]
